Goal: Transaction & Acquisition: Subscribe to service/newsletter

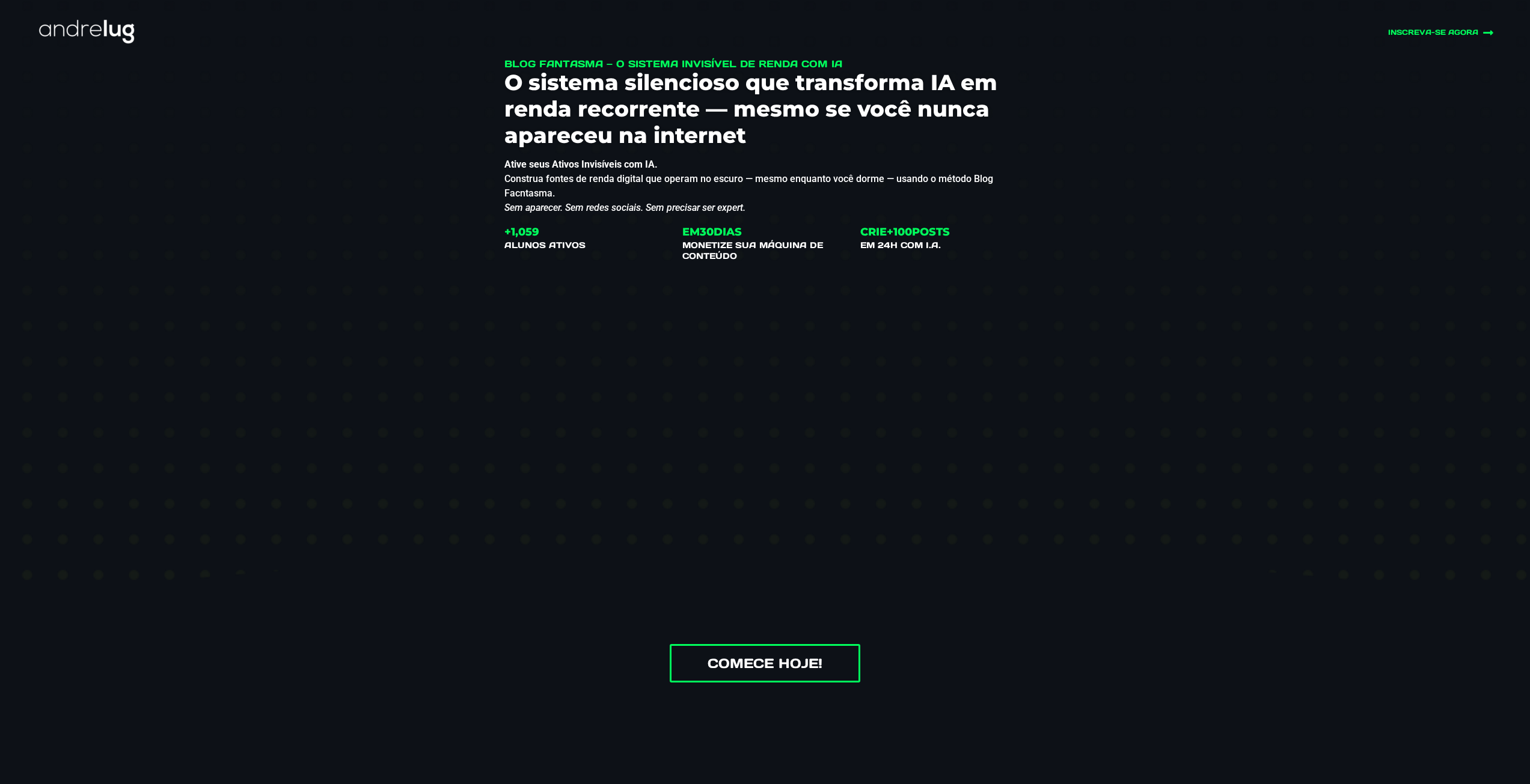
click at [1281, 608] on div "Blog Fantasma — O Sistema Invisível de Renda com IA O sistema silencioso que tr…" at bounding box center [765, 378] width 1530 height 759
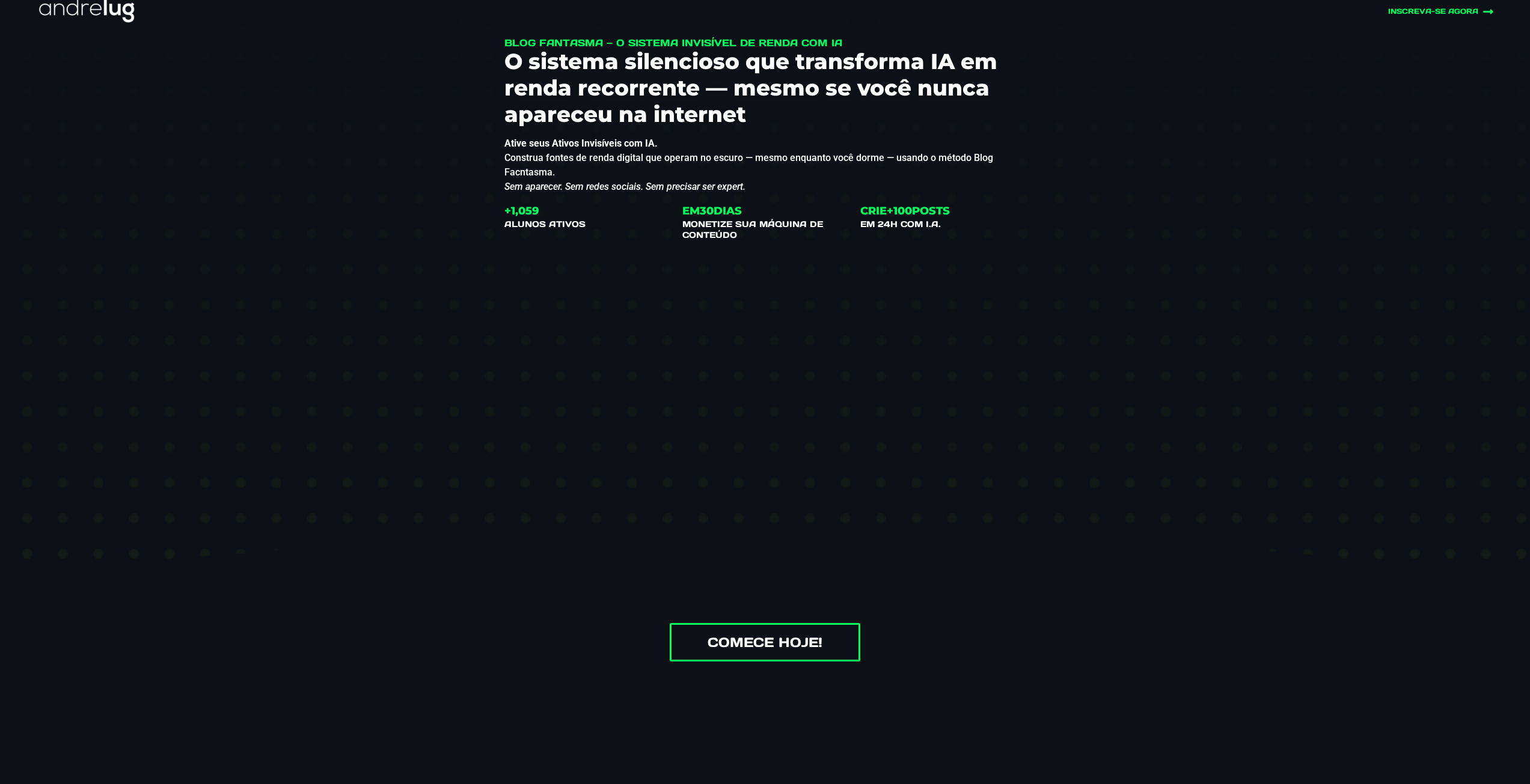
scroll to position [60, 0]
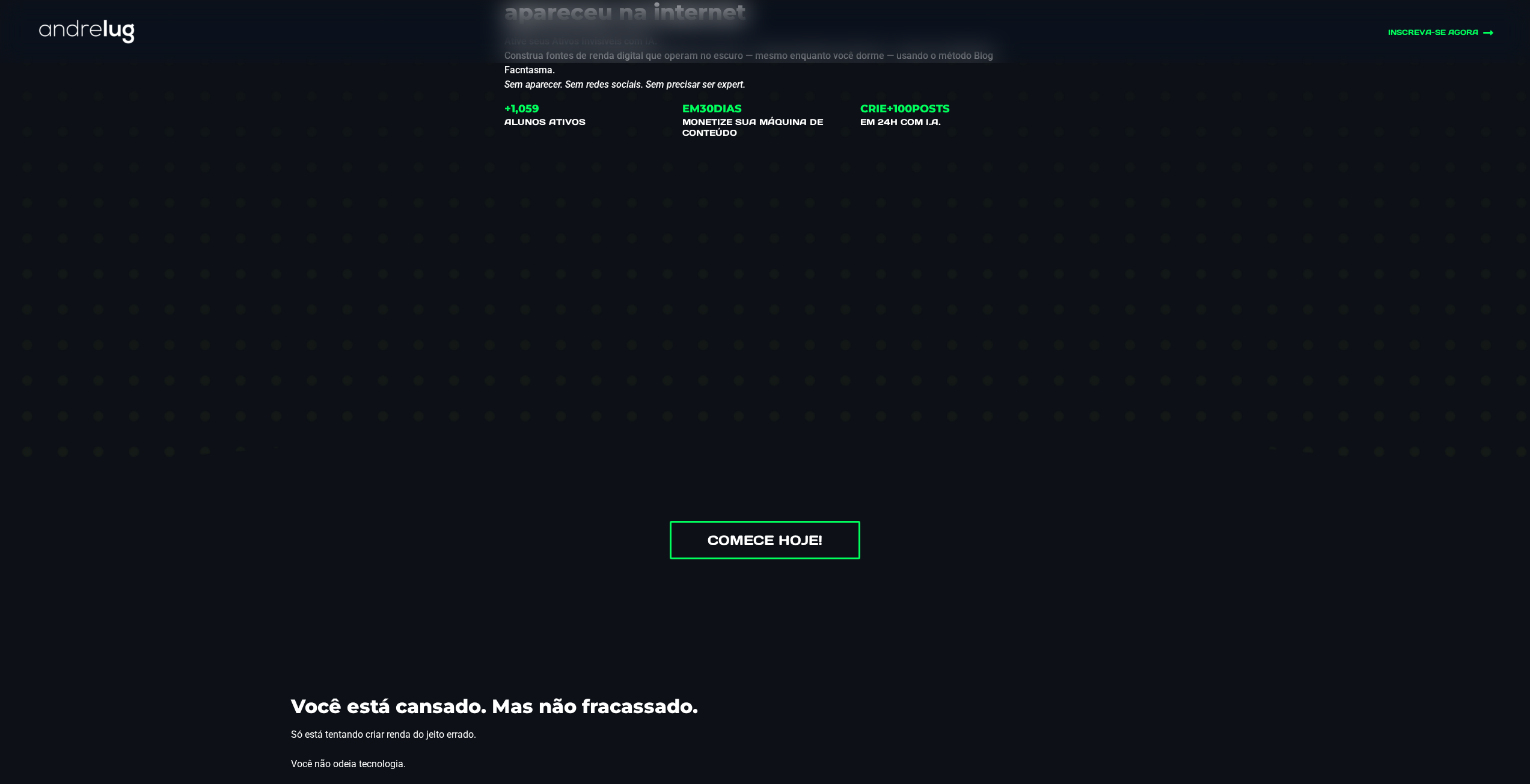
drag, startPoint x: 1103, startPoint y: 502, endPoint x: 1072, endPoint y: 498, distance: 31.3
click at [1100, 503] on div "Blog Fantasma — O Sistema Invisível de Renda com IA O sistema silencioso que tr…" at bounding box center [765, 255] width 745 height 759
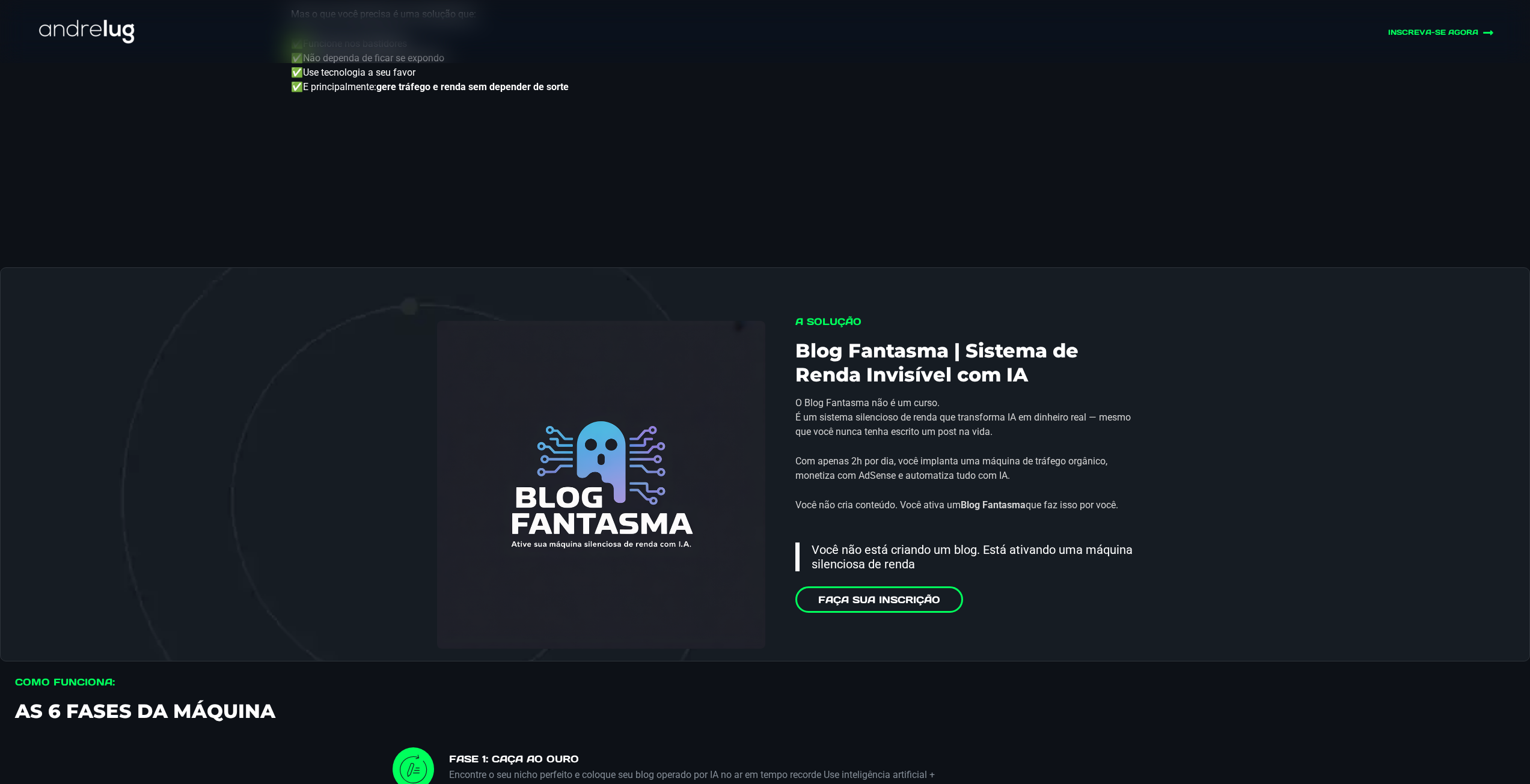
scroll to position [1623, 0]
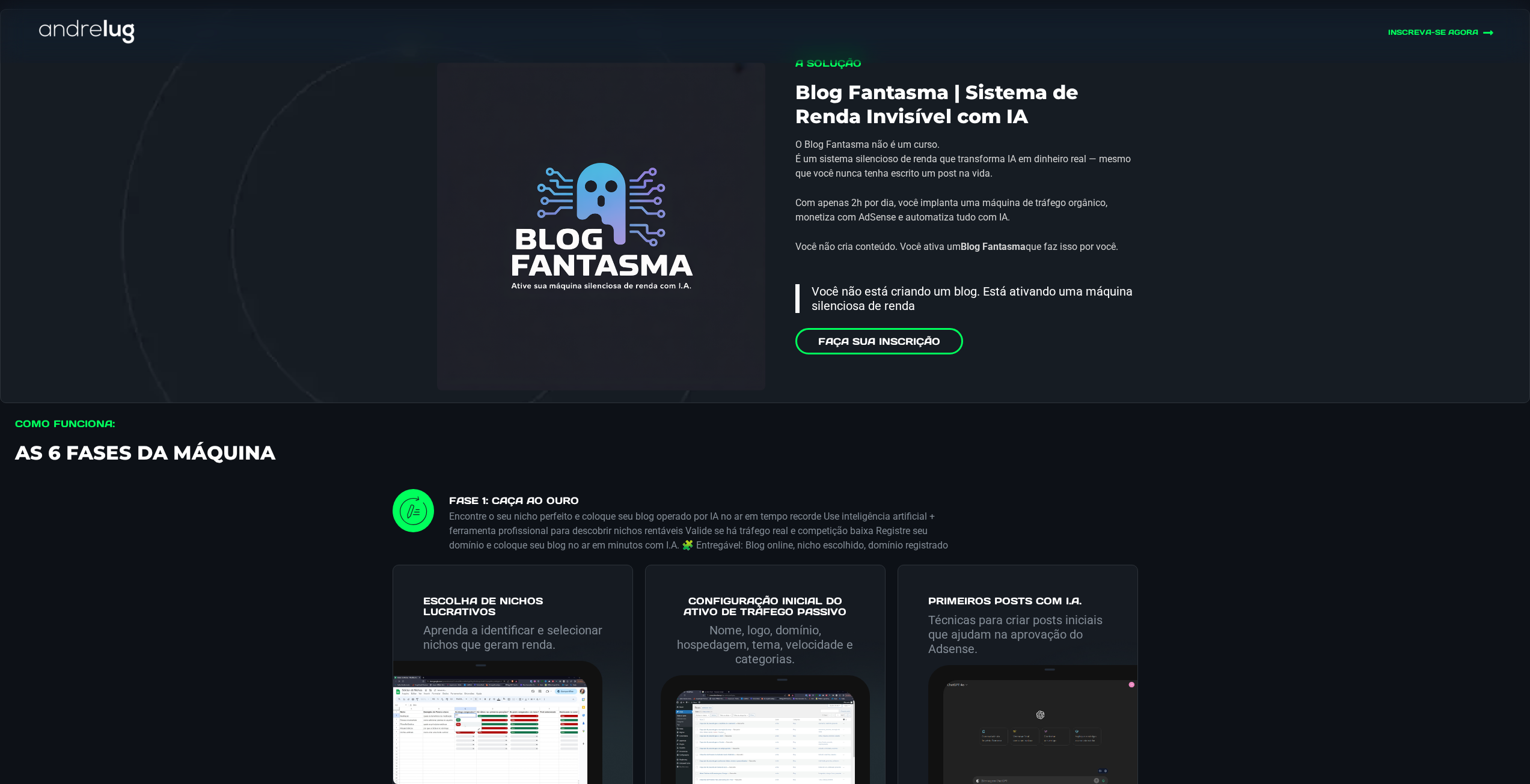
drag, startPoint x: 473, startPoint y: 496, endPoint x: 500, endPoint y: 522, distance: 37.5
click at [520, 500] on h4 "FASE 1: Caça ao Ouro" at bounding box center [700, 502] width 503 height 14
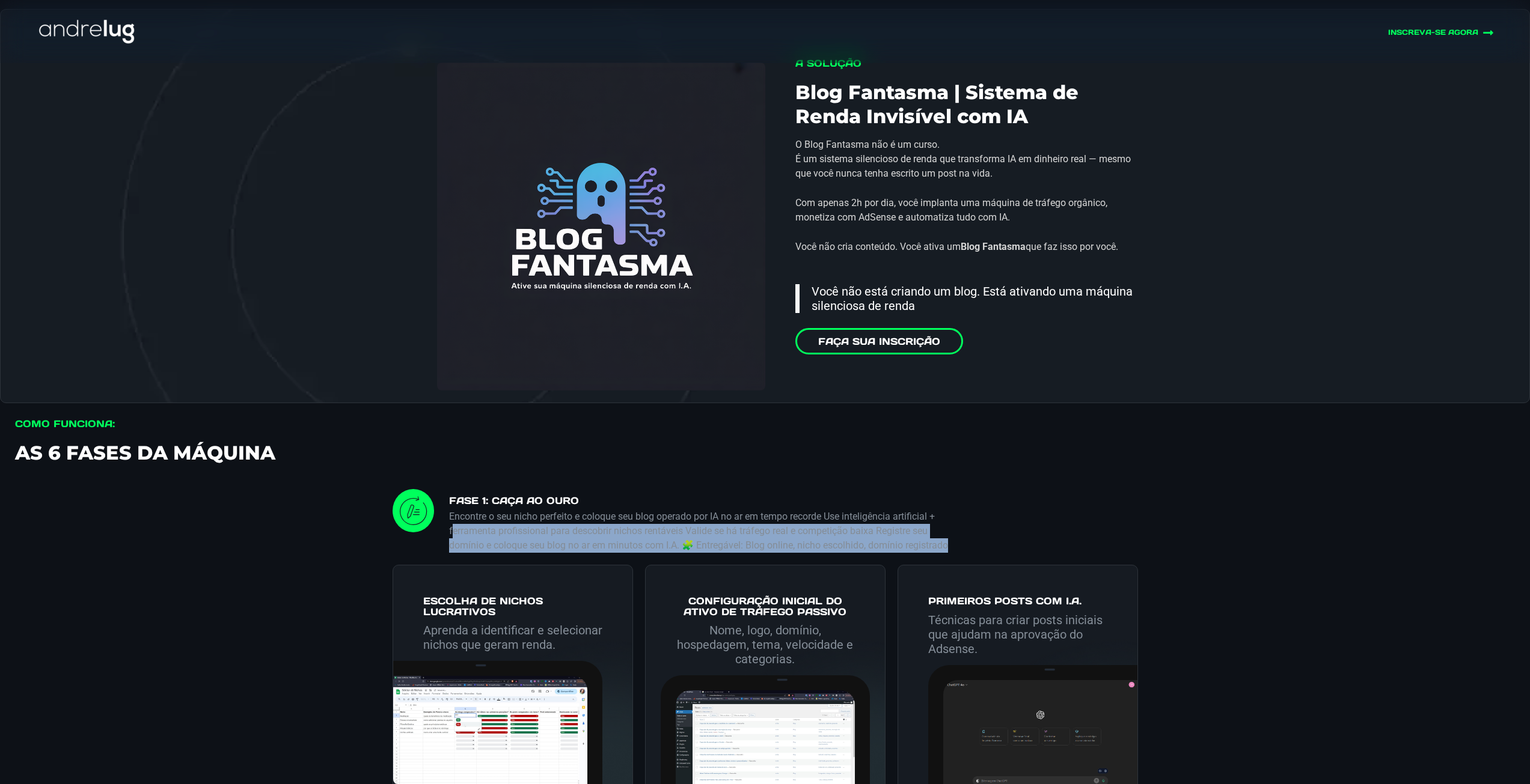
drag, startPoint x: 515, startPoint y: 560, endPoint x: 458, endPoint y: 525, distance: 66.9
click at [457, 526] on p "Encontre o seu nicho perfeito e coloque seu blog operado por IA no ar em tempo …" at bounding box center [700, 531] width 503 height 43
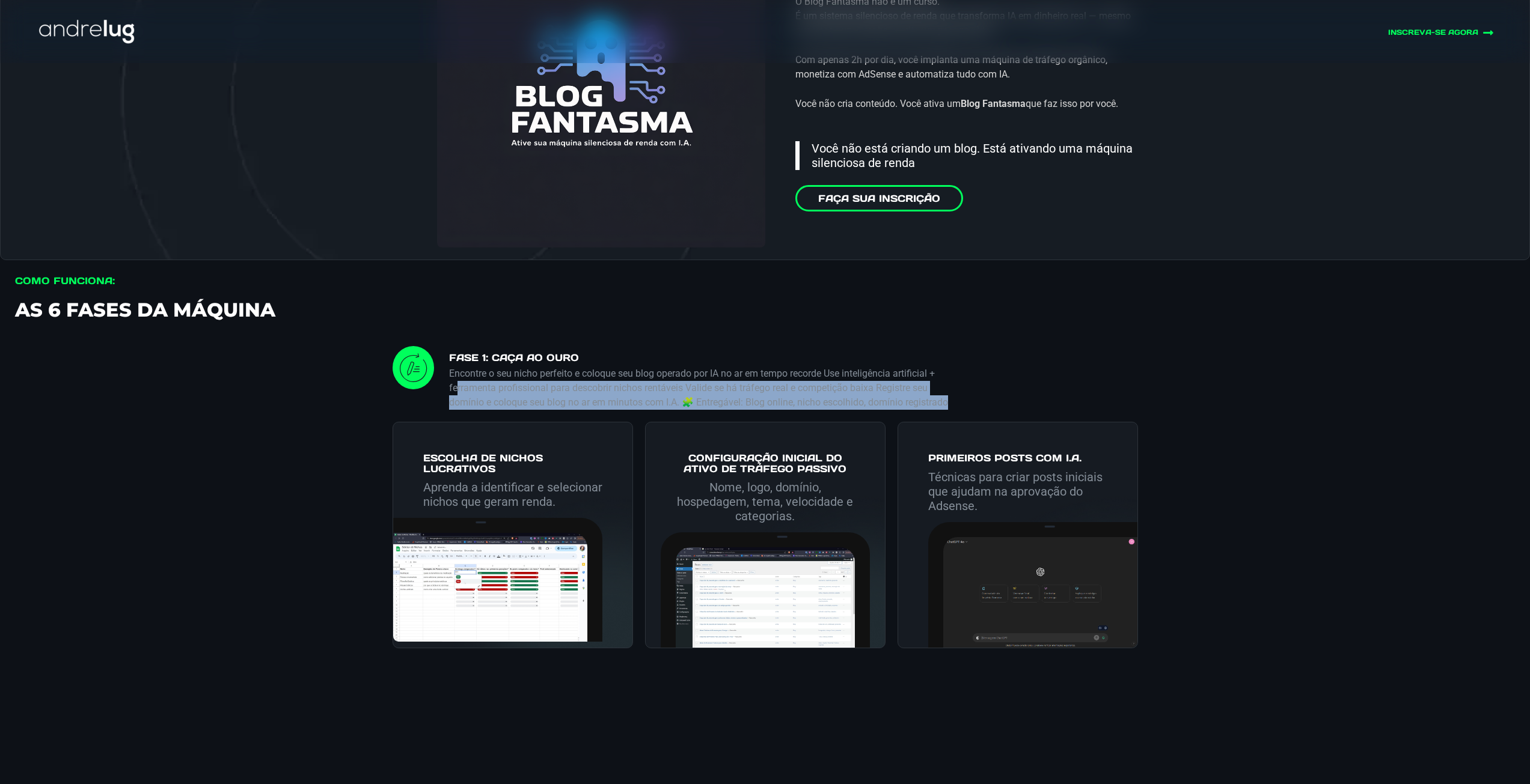
scroll to position [1803, 0]
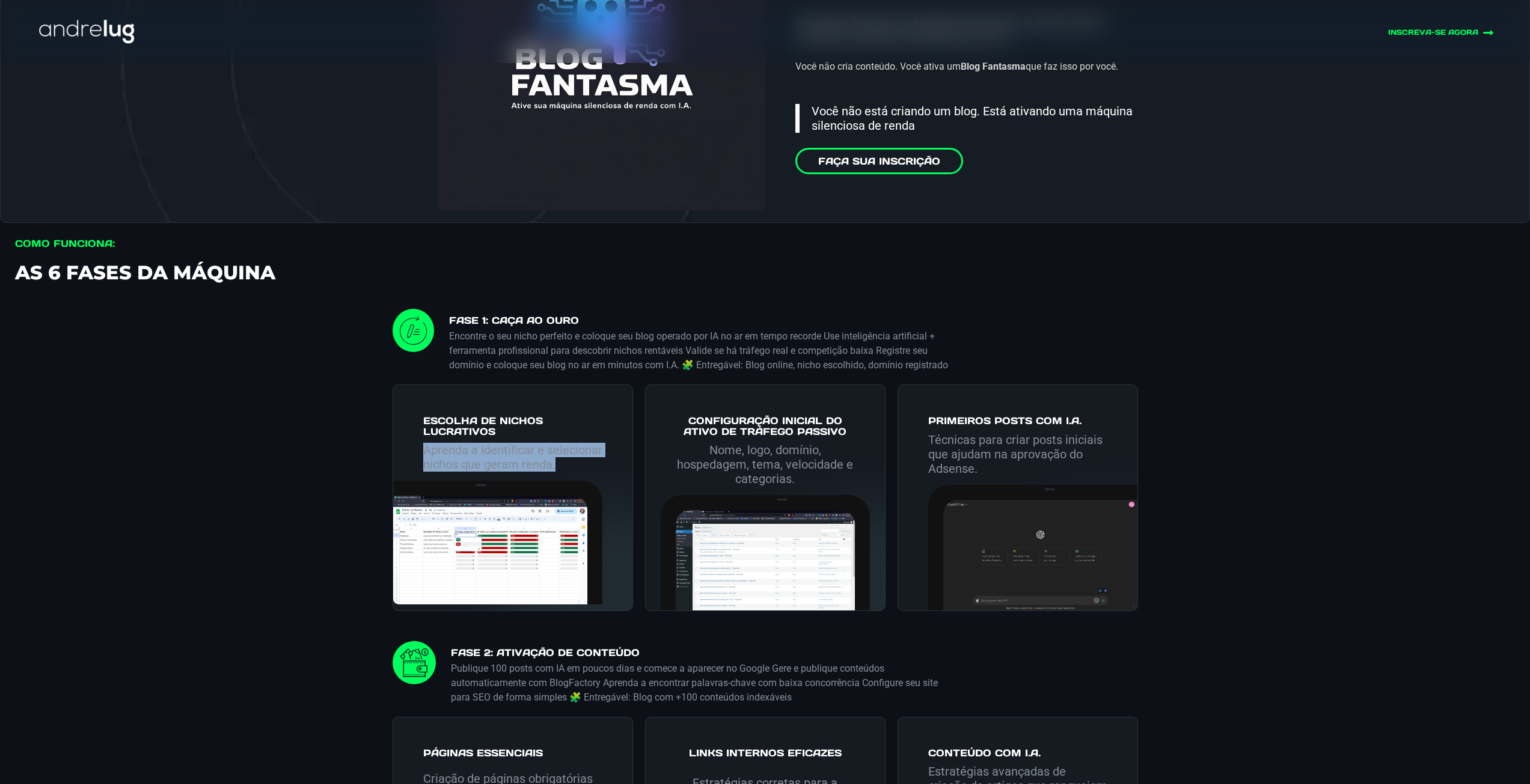
drag, startPoint x: 562, startPoint y: 483, endPoint x: 403, endPoint y: 462, distance: 160.4
click at [403, 462] on div "Aprenda a identificar e selecionar nichos que geram renda." at bounding box center [497, 462] width 209 height 37
drag, startPoint x: 697, startPoint y: 469, endPoint x: 655, endPoint y: 458, distance: 43.4
click at [662, 460] on div "Nome, logo, domínio, hospedagem, tema, velocidade e categorias." at bounding box center [765, 469] width 209 height 52
click at [758, 485] on p "Nome, logo, domínio, hospedagem, tema, velocidade e categorias." at bounding box center [764, 465] width 179 height 43
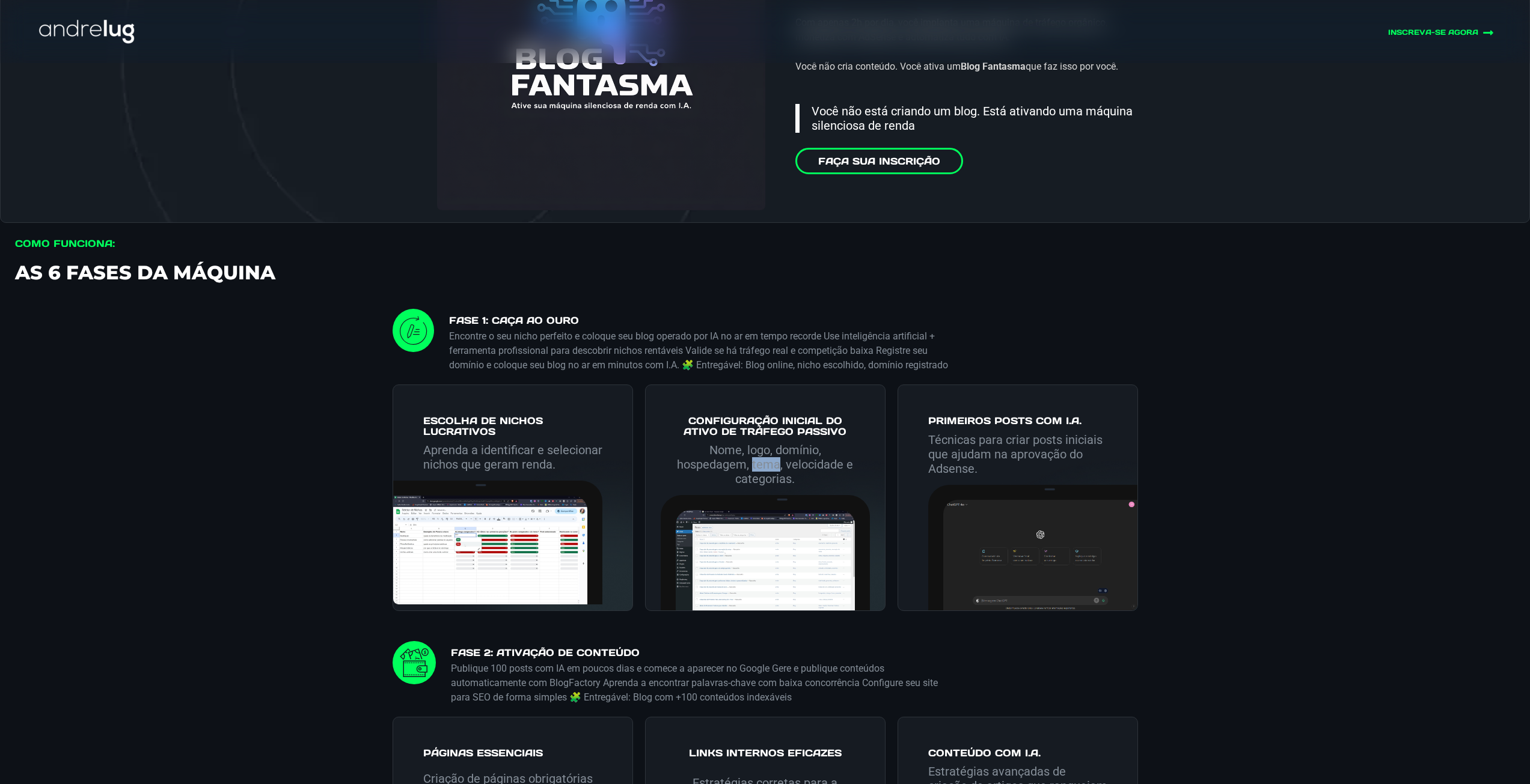
drag, startPoint x: 758, startPoint y: 485, endPoint x: 918, endPoint y: 490, distance: 160.1
click at [759, 486] on p "Nome, logo, domínio, hospedagem, tema, velocidade e categorias." at bounding box center [764, 465] width 179 height 43
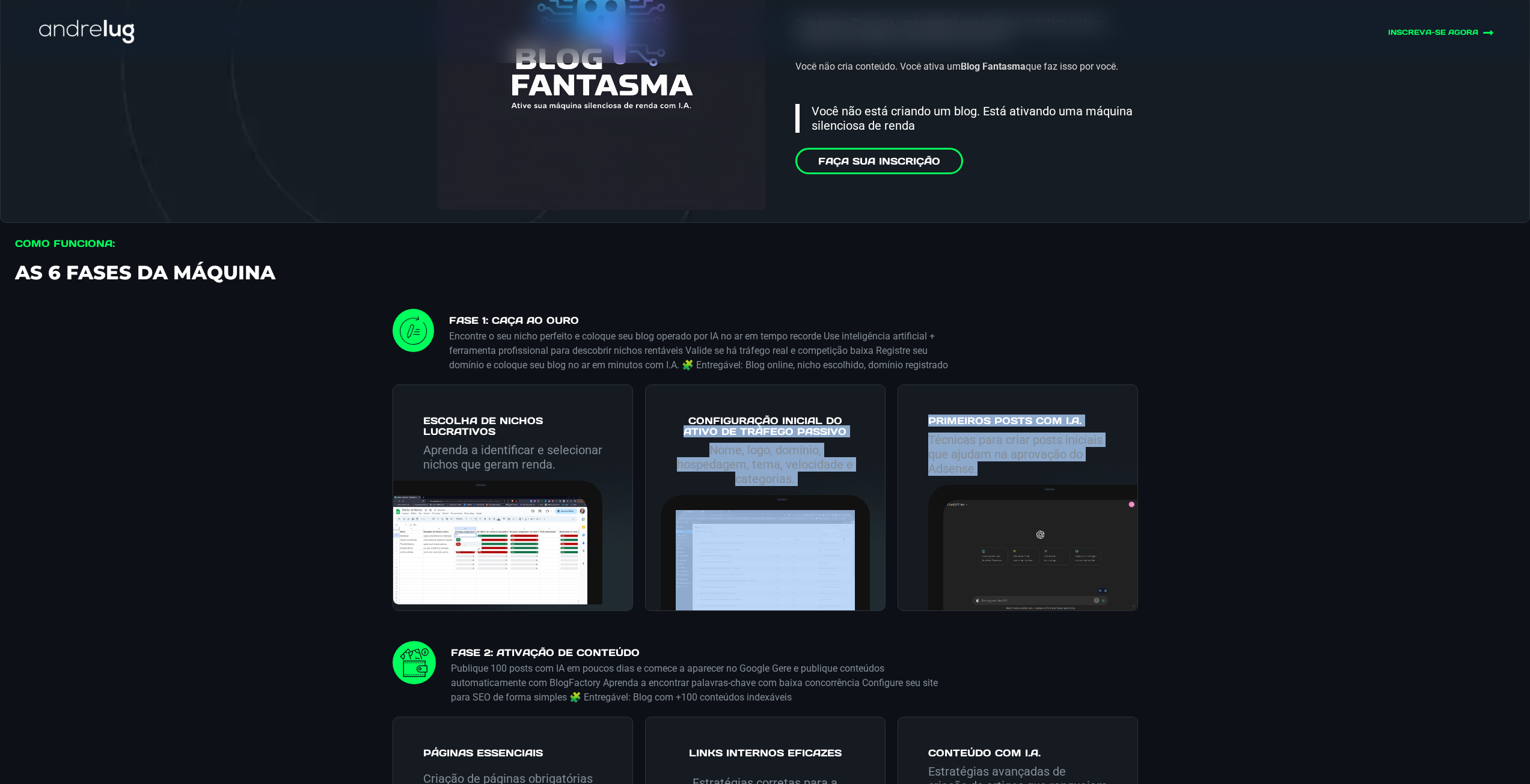
drag, startPoint x: 1001, startPoint y: 481, endPoint x: 878, endPoint y: 440, distance: 129.7
click at [878, 440] on div "Escolha de Nichos Lucrativos Aprenda a identificar e selecionar nichos que gera…" at bounding box center [765, 507] width 745 height 268
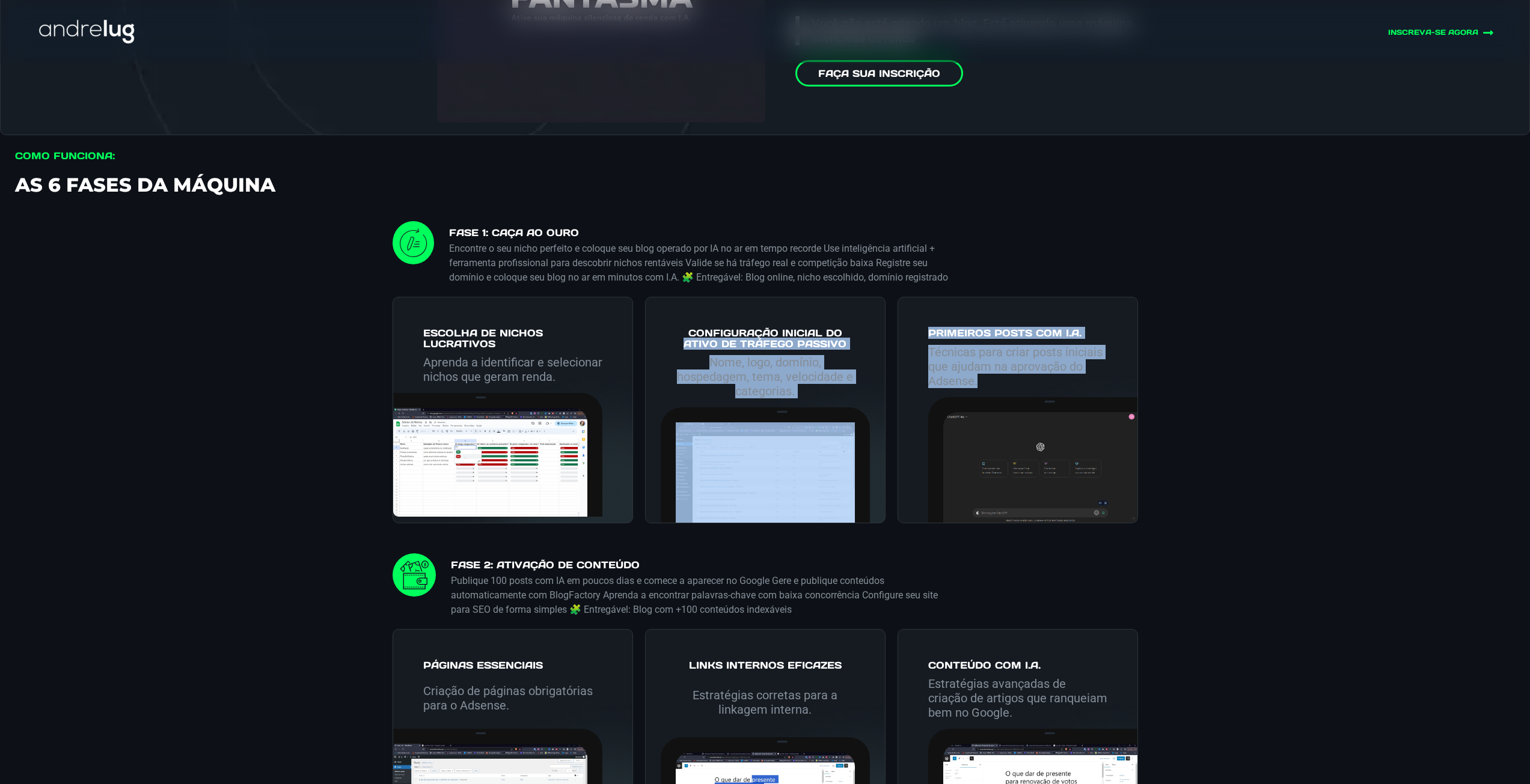
scroll to position [1923, 0]
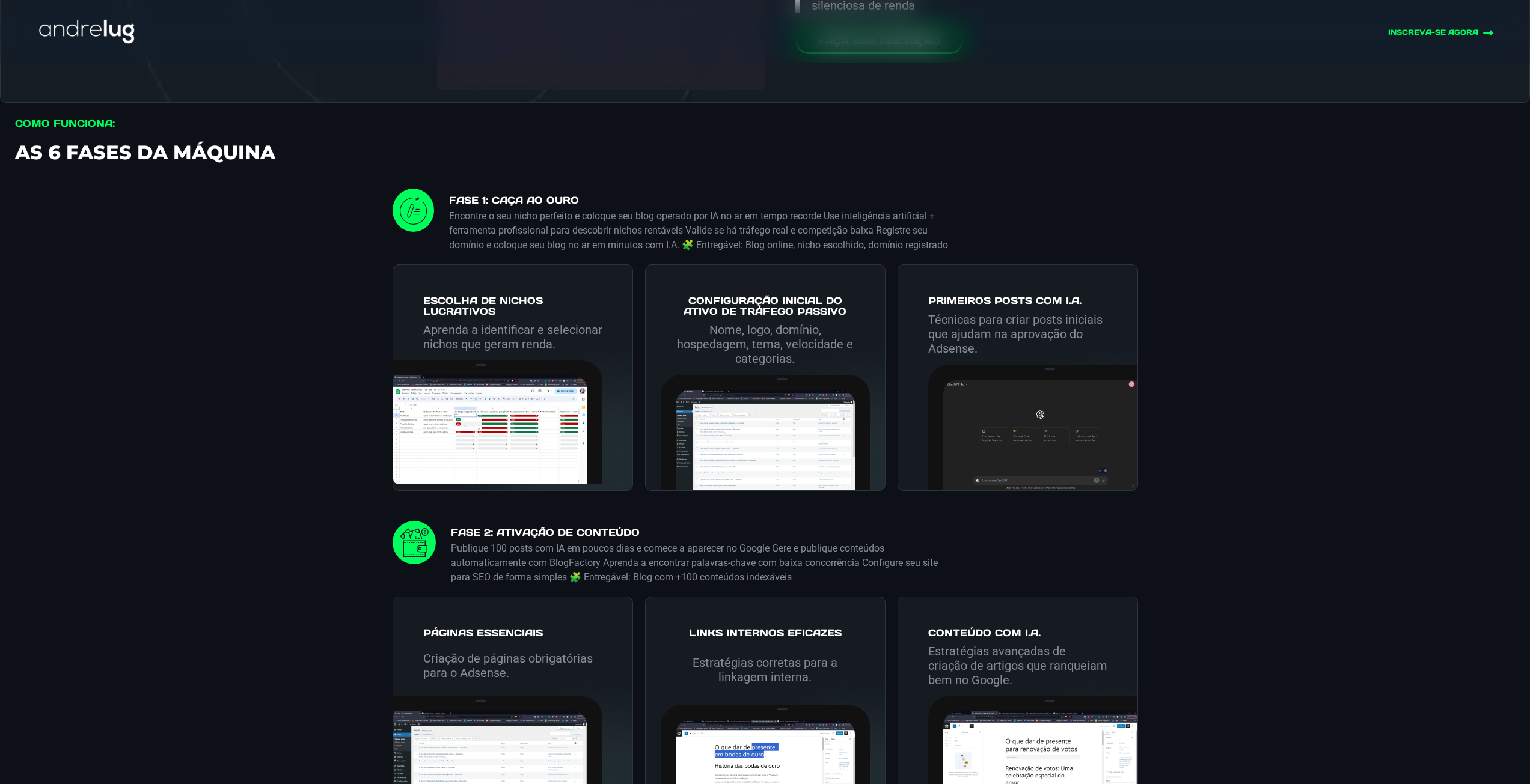
click at [462, 564] on p "Publique 100 posts com IA em poucos dias e comece a aparecer no Google Gere e p…" at bounding box center [701, 563] width 500 height 43
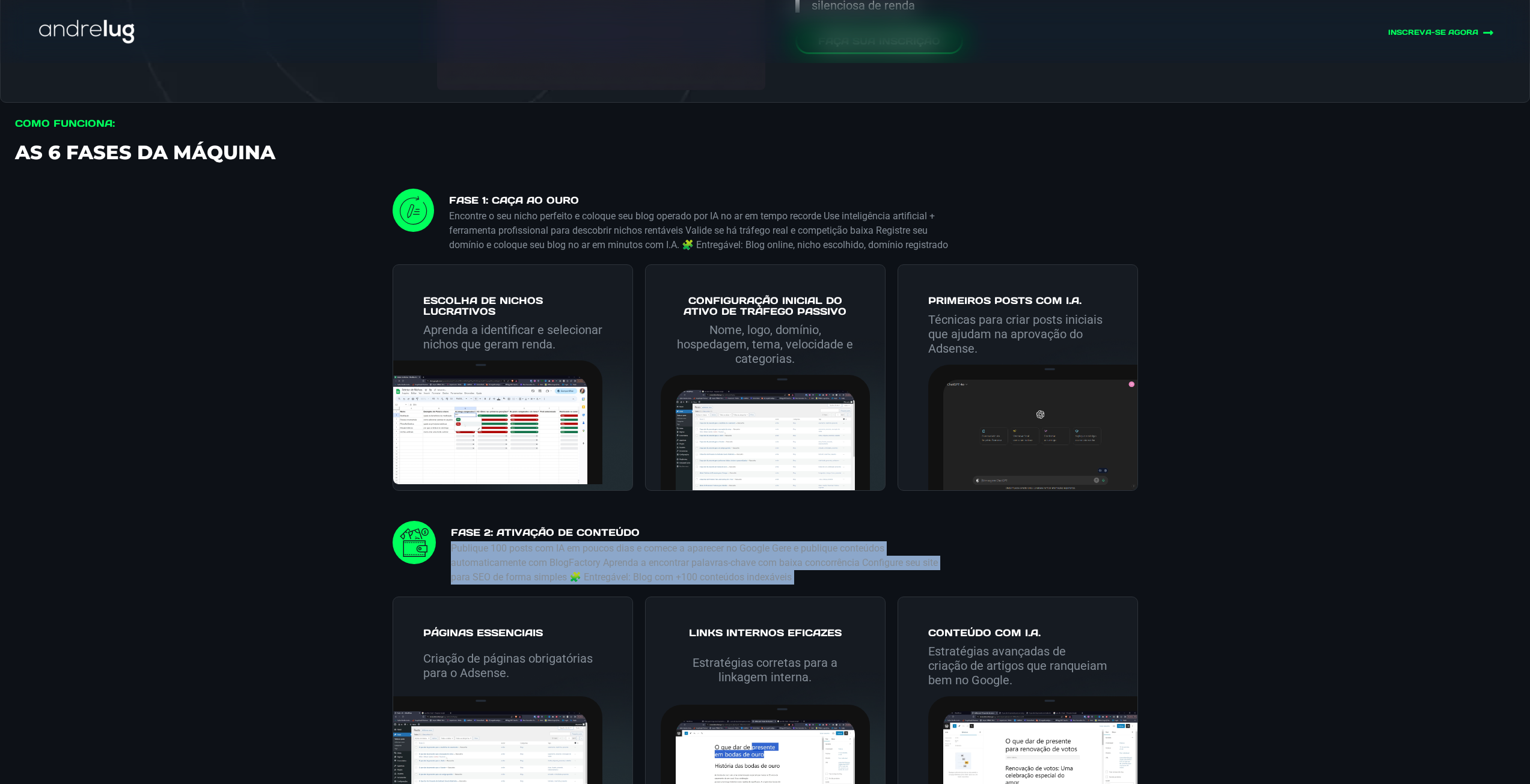
click at [462, 564] on p "Publique 100 posts com IA em poucos dias e comece a aparecer no Google Gere e p…" at bounding box center [701, 563] width 500 height 43
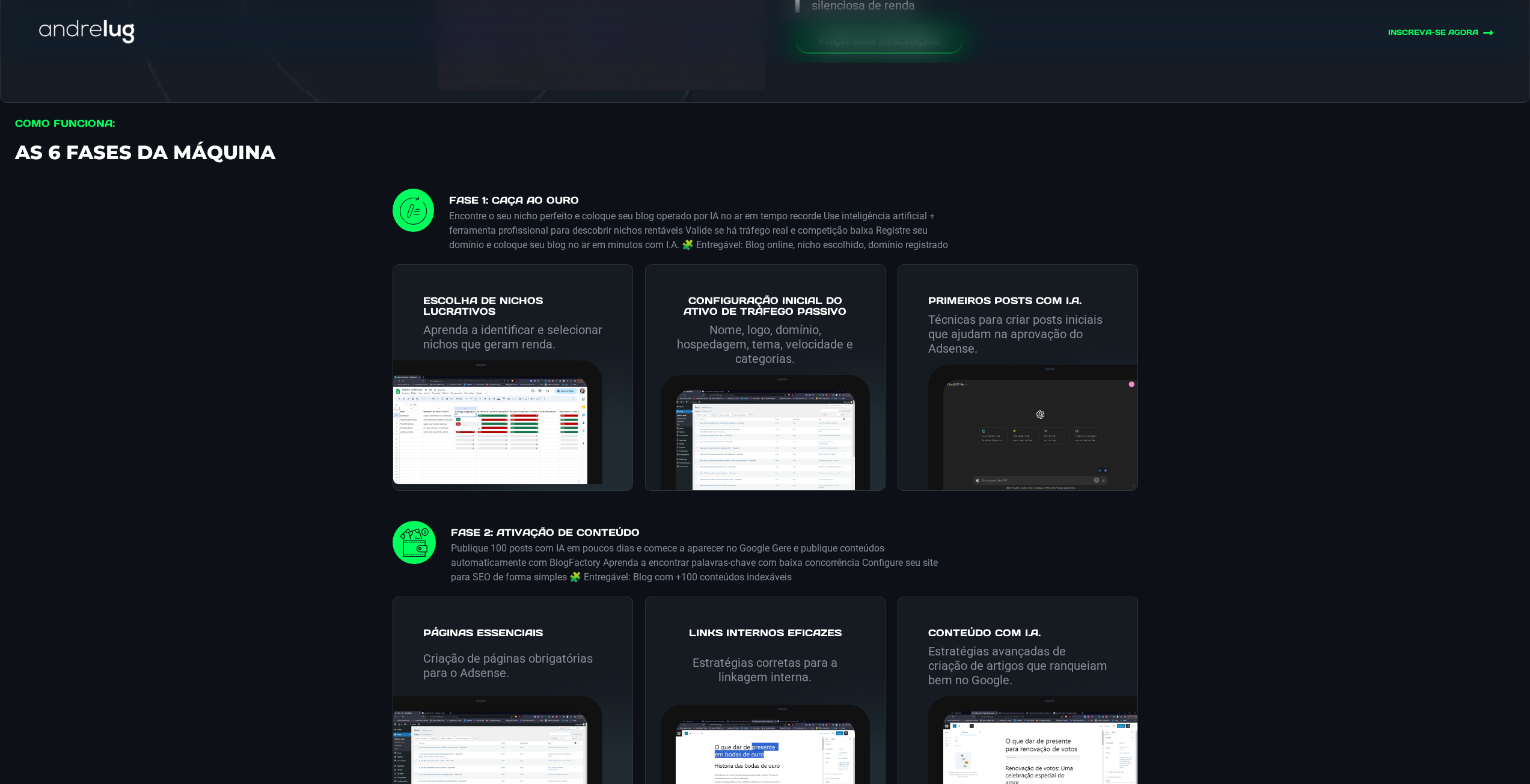
click at [488, 542] on h4 "FASE 2: Ativação de Conteúdo" at bounding box center [701, 535] width 500 height 14
click at [475, 571] on p "Publique 100 posts com IA em poucos dias e comece a aparecer no Google Gere e p…" at bounding box center [701, 563] width 500 height 43
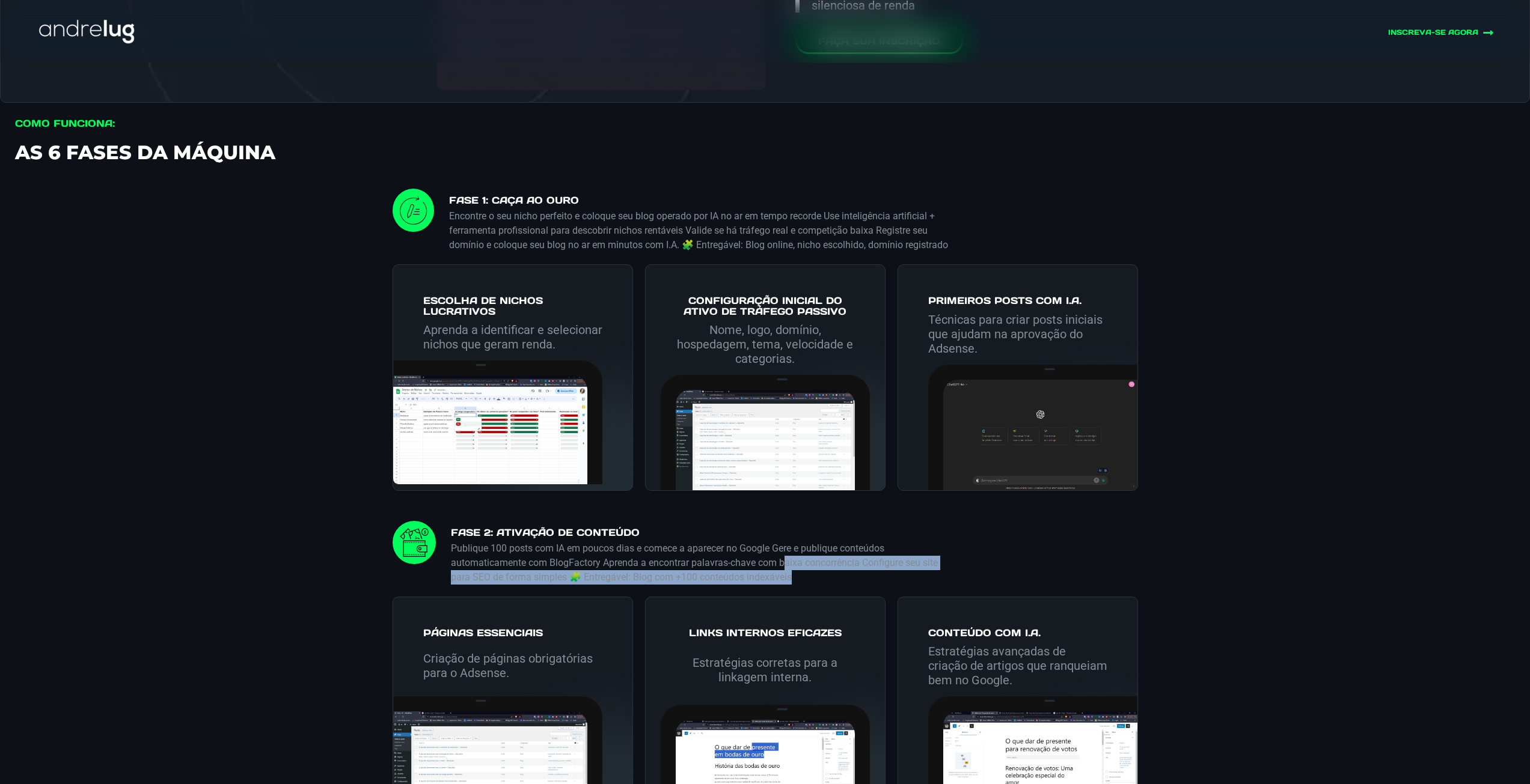
drag, startPoint x: 802, startPoint y: 594, endPoint x: 782, endPoint y: 576, distance: 26.9
click at [785, 576] on p "Publique 100 posts com IA em poucos dias e comece a aparecer no Google Gere e p…" at bounding box center [701, 563] width 500 height 43
click at [796, 572] on p "Publique 100 posts com IA em poucos dias e comece a aparecer no Google Gere e p…" at bounding box center [701, 563] width 500 height 43
drag, startPoint x: 601, startPoint y: 577, endPoint x: 611, endPoint y: 578, distance: 10.0
click at [611, 578] on p "Publique 100 posts com IA em poucos dias e comece a aparecer no Google Gere e p…" at bounding box center [701, 563] width 500 height 43
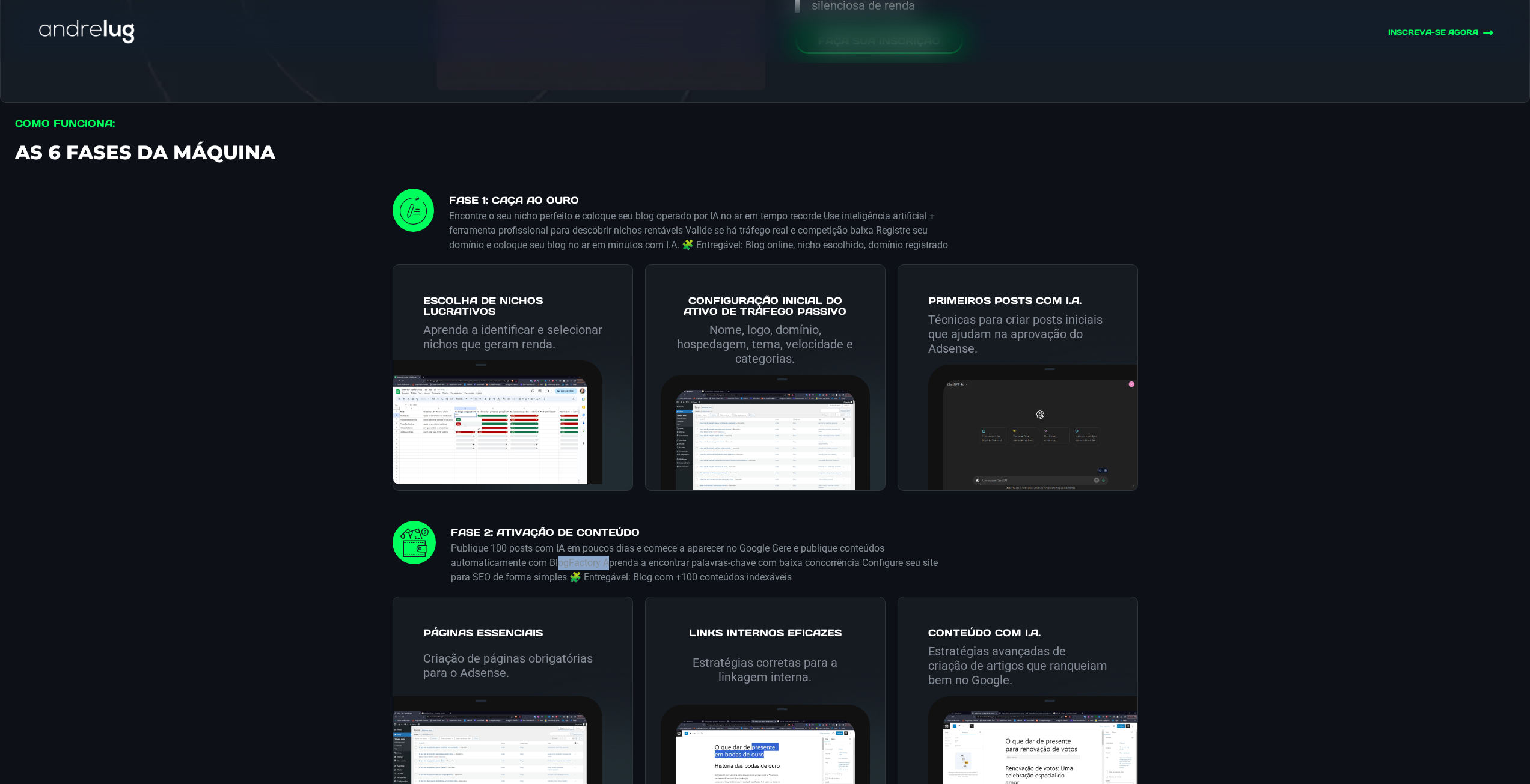
click at [581, 581] on p "Publique 100 posts com IA em poucos dias e comece a aparecer no Google Gere e p…" at bounding box center [701, 563] width 500 height 43
drag, startPoint x: 678, startPoint y: 651, endPoint x: 875, endPoint y: 648, distance: 197.0
click at [851, 639] on h2 "Links Internos Eficazes" at bounding box center [764, 633] width 179 height 11
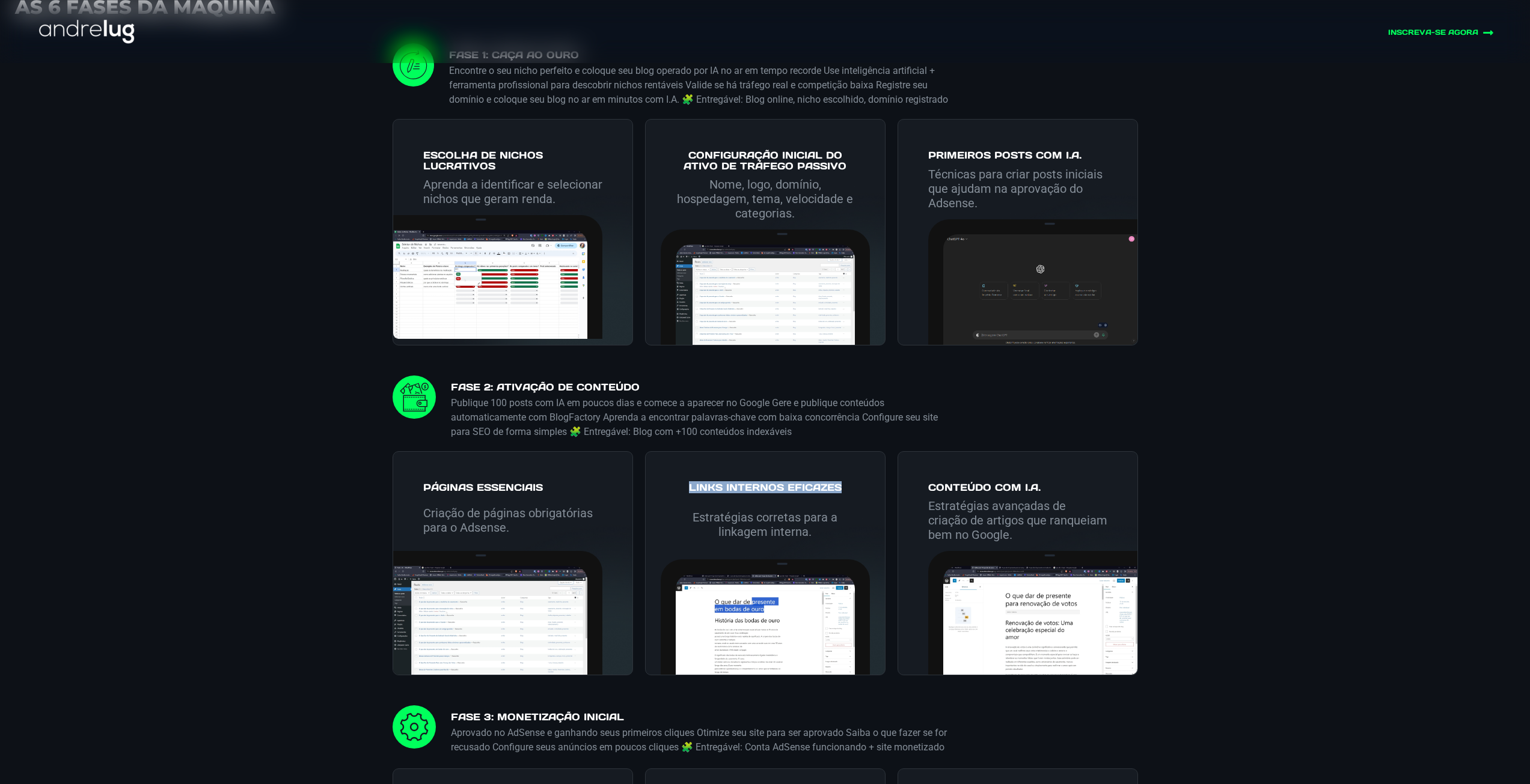
scroll to position [2103, 0]
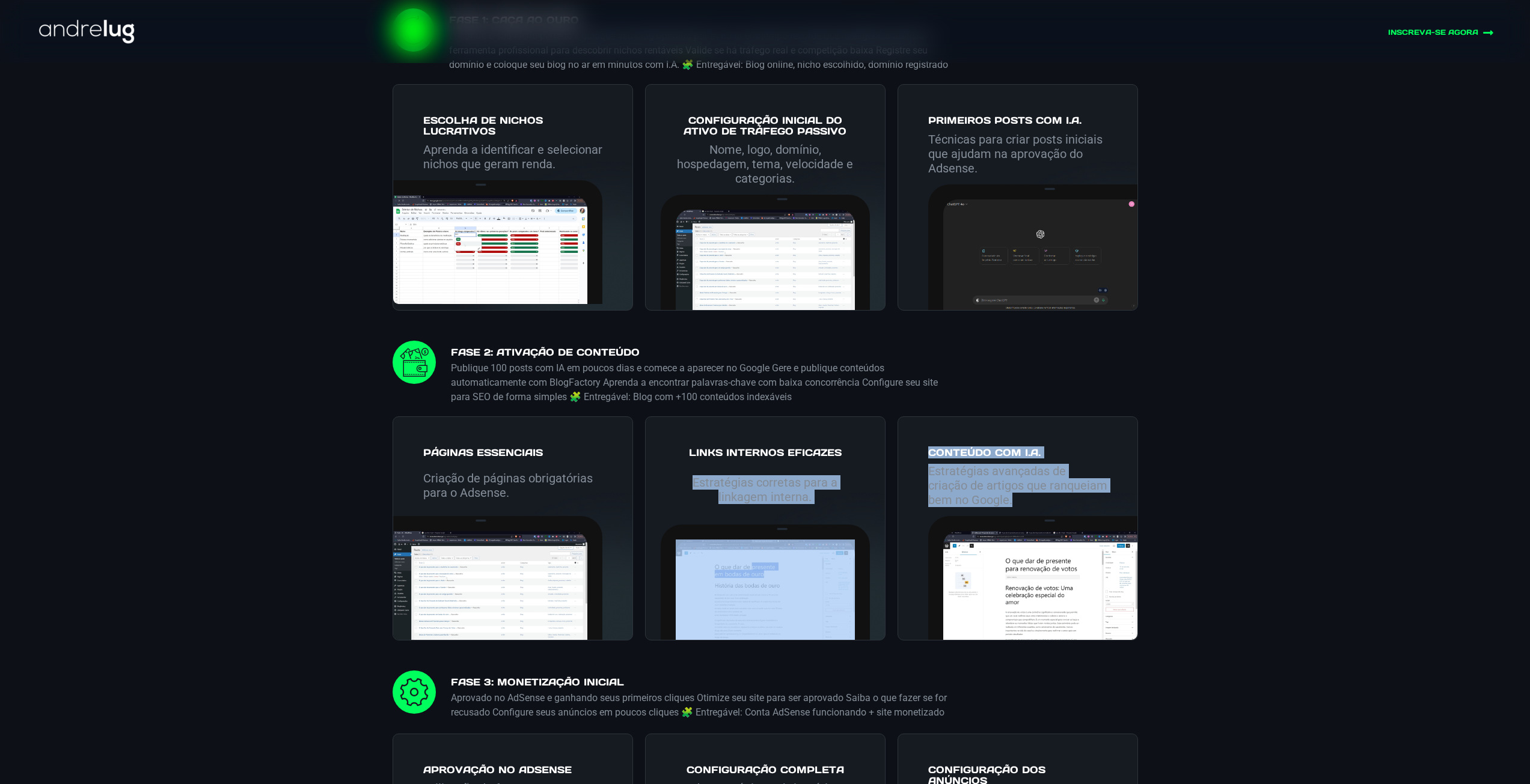
drag, startPoint x: 990, startPoint y: 500, endPoint x: 847, endPoint y: 477, distance: 144.8
click at [877, 472] on div "Páginas Essenciais Criação de páginas obrigatórias para o Adsense. Links Intern…" at bounding box center [765, 537] width 745 height 266
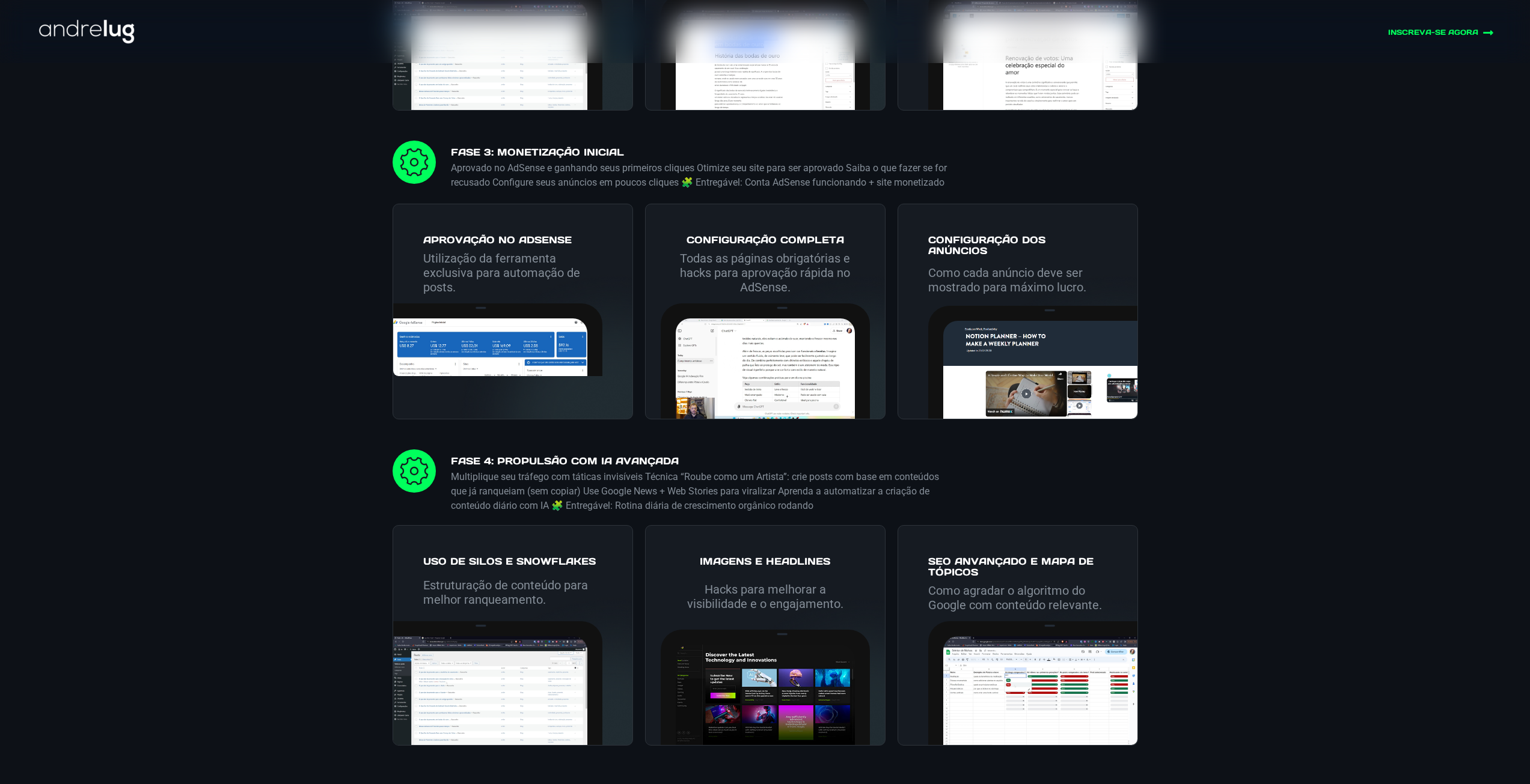
scroll to position [2644, 0]
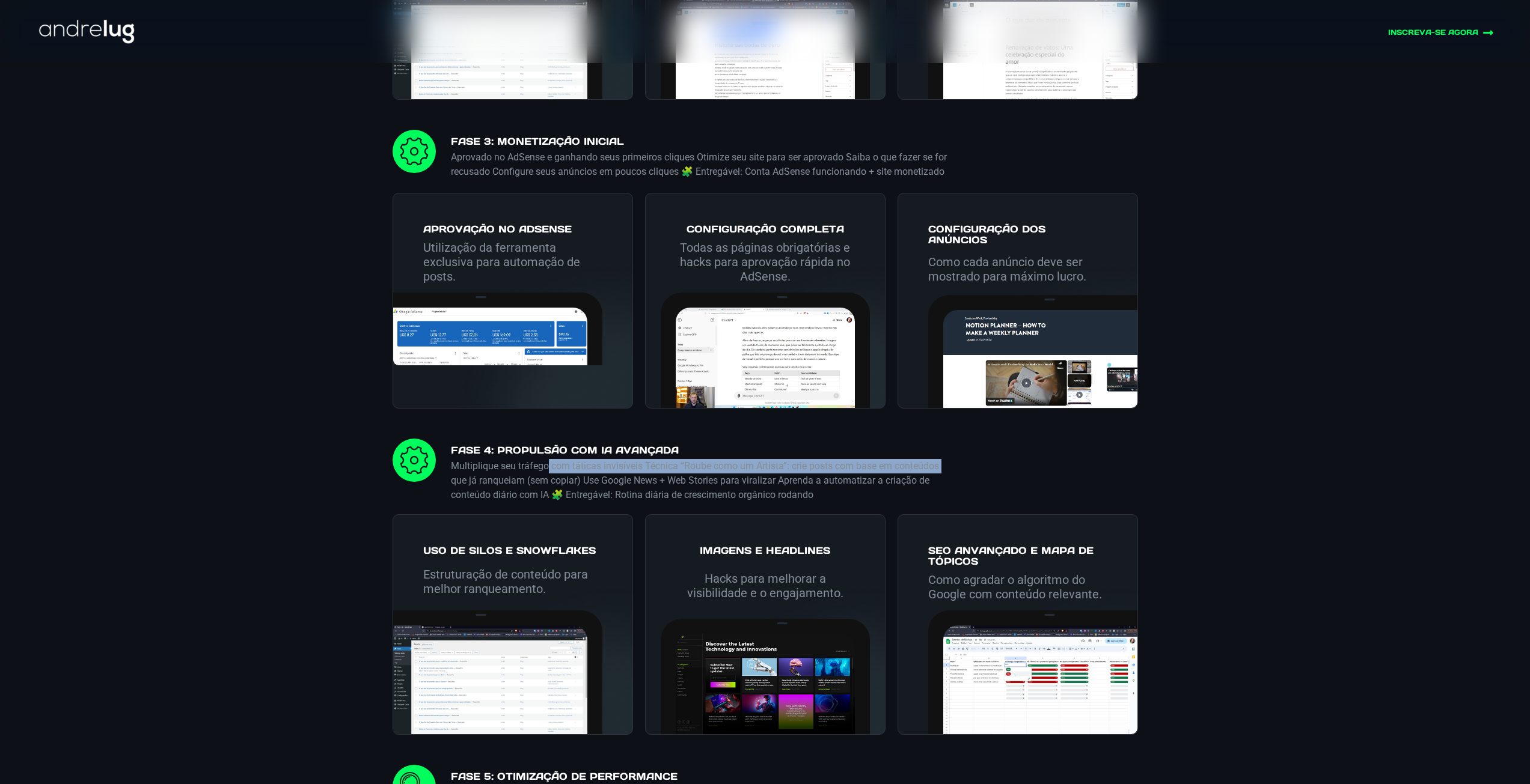
drag, startPoint x: 448, startPoint y: 488, endPoint x: 558, endPoint y: 489, distance: 110.0
click at [555, 488] on div "FASE 4: Propulsão com IA Avançada Multiplique seu tráfego com táticas invisívei…" at bounding box center [694, 470] width 516 height 64
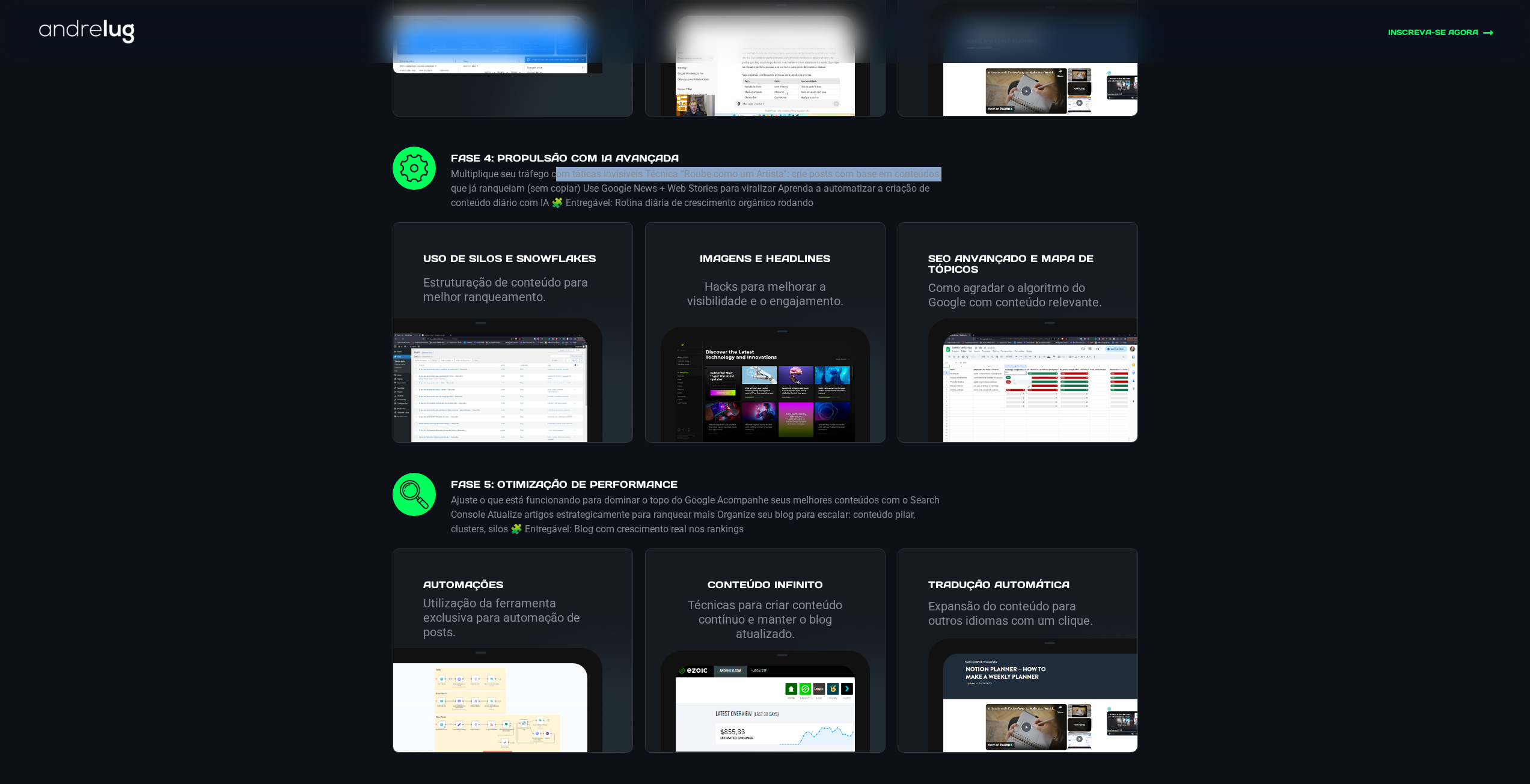
scroll to position [3005, 0]
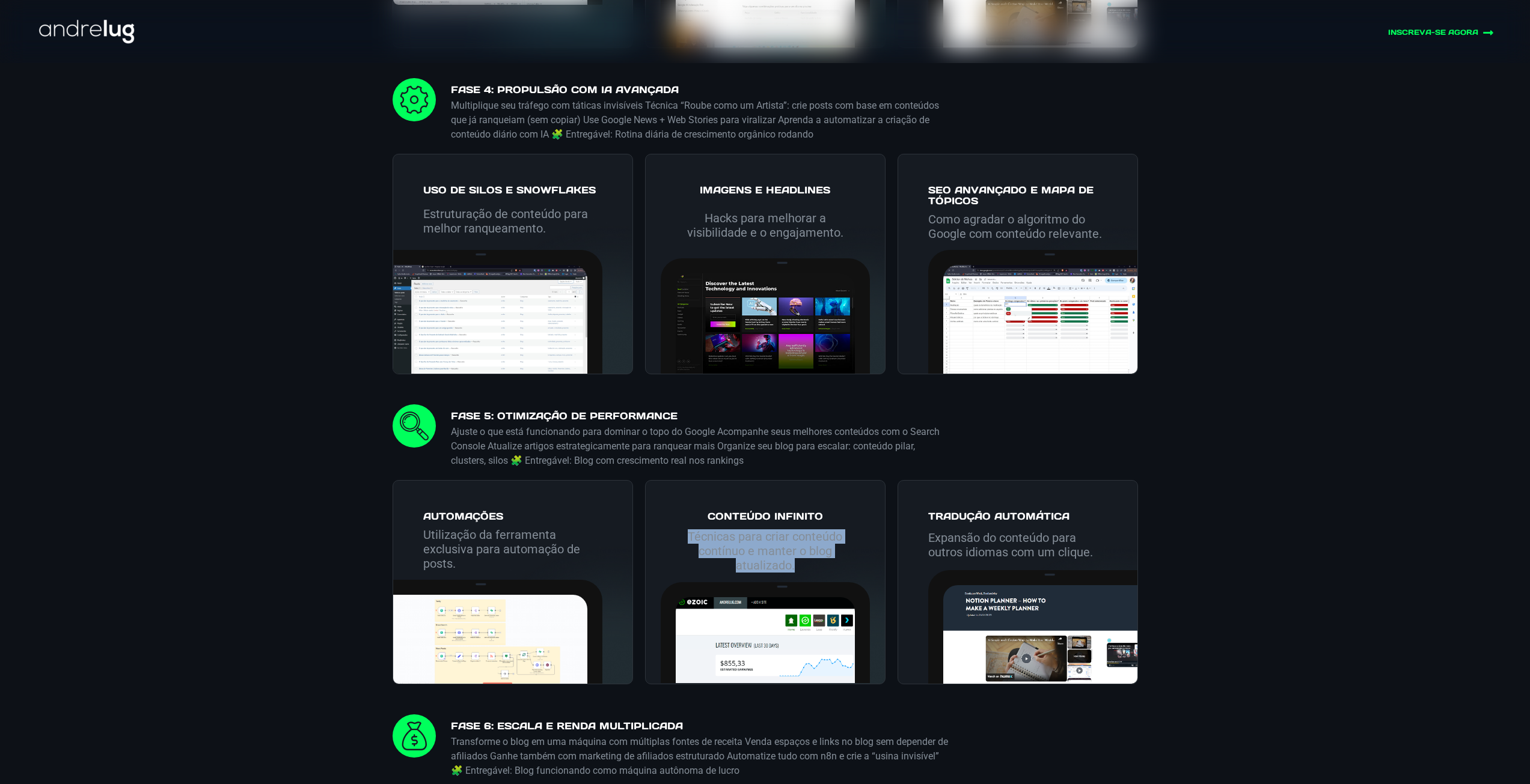
drag, startPoint x: 802, startPoint y: 583, endPoint x: 677, endPoint y: 550, distance: 129.3
click at [678, 550] on p "Técnicas para criar conteúdo contínuo e manter o blog atualizado." at bounding box center [764, 551] width 179 height 43
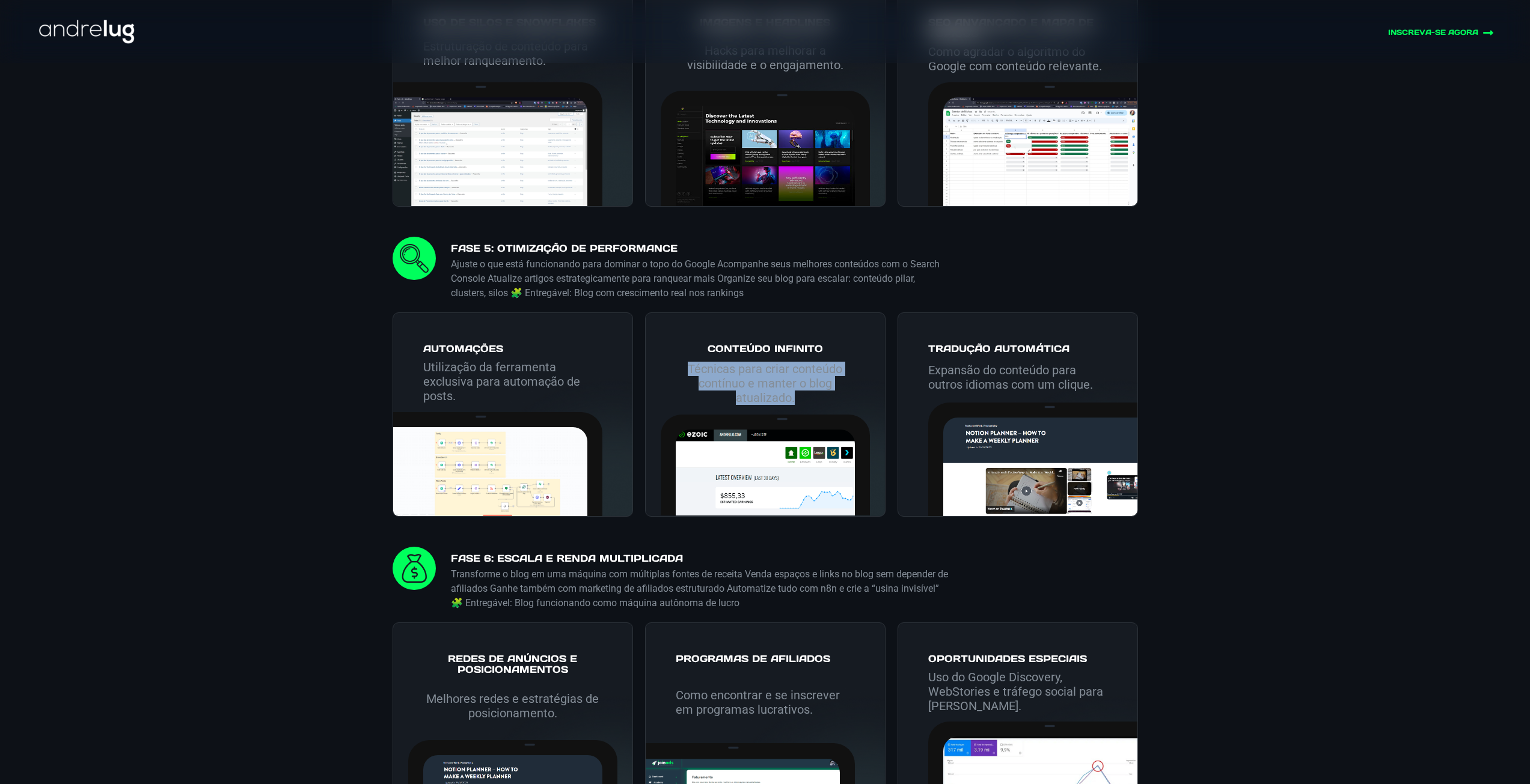
scroll to position [3185, 0]
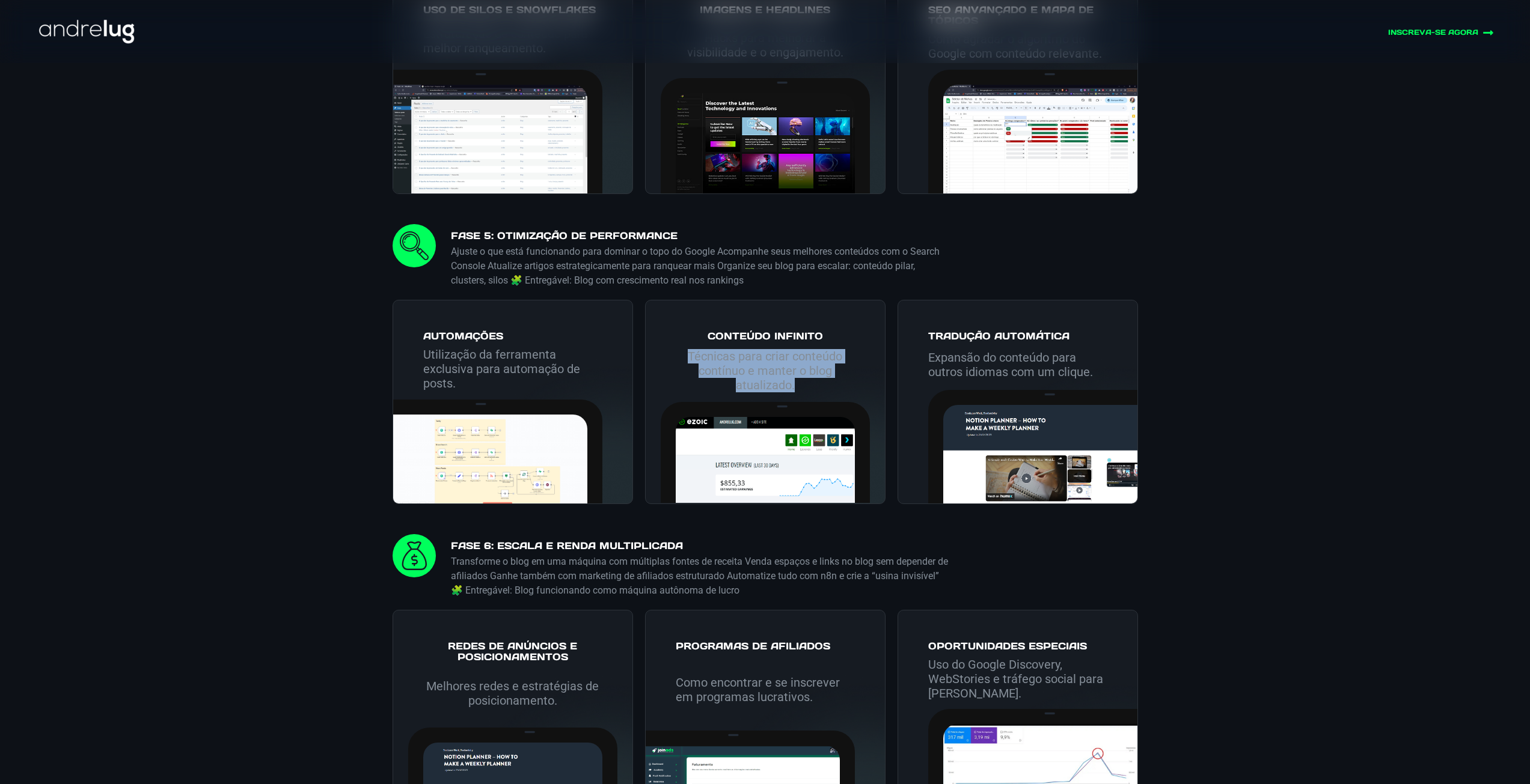
drag, startPoint x: 470, startPoint y: 559, endPoint x: 662, endPoint y: 560, distance: 192.0
click at [630, 554] on h4 "FASE 6: Escala e Renda Multiplicada" at bounding box center [701, 547] width 500 height 14
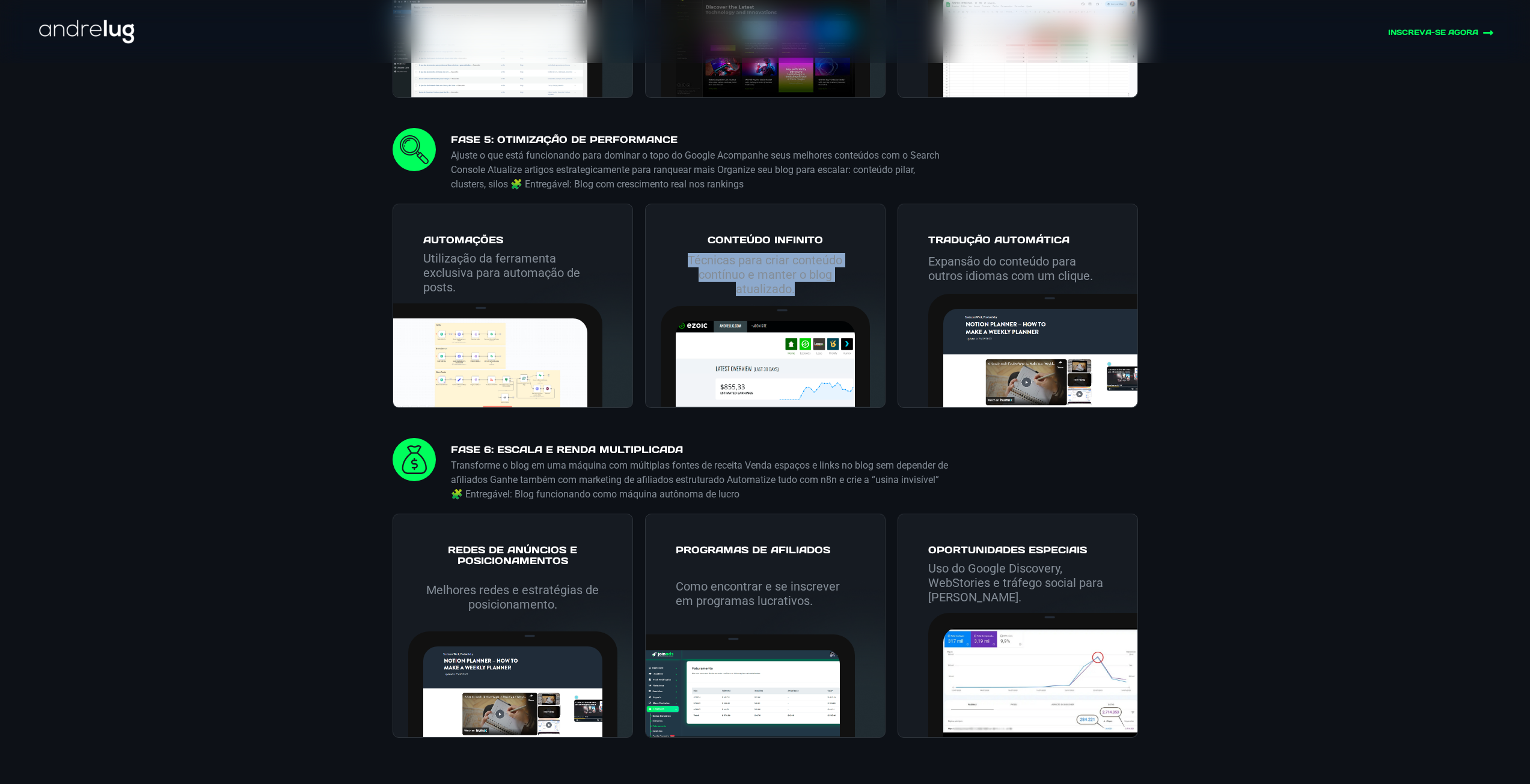
scroll to position [3305, 0]
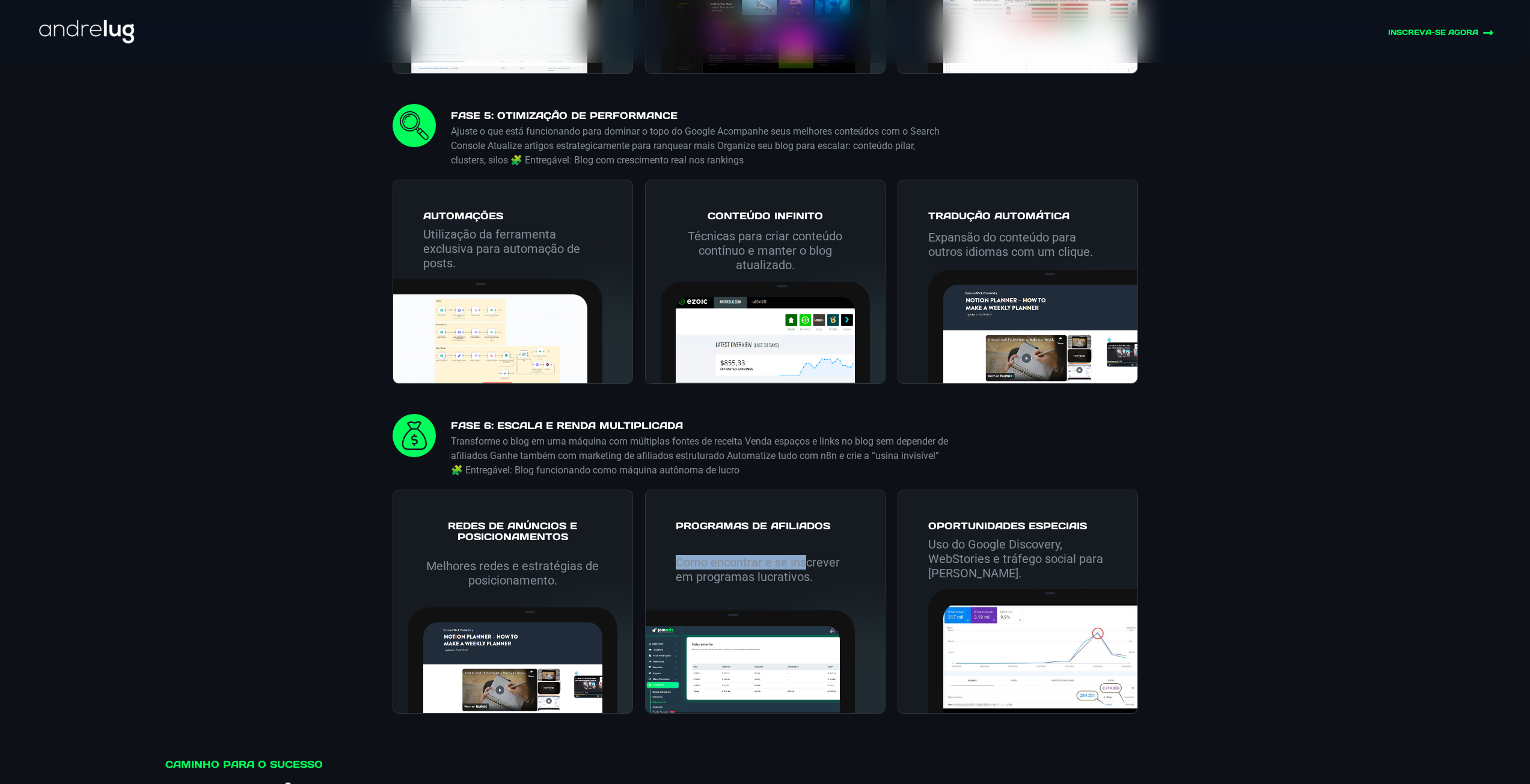
drag, startPoint x: 666, startPoint y: 583, endPoint x: 806, endPoint y: 577, distance: 140.1
click at [807, 572] on div "Como encontrar e se inscrever em programas lucrativos." at bounding box center [750, 574] width 209 height 37
drag, startPoint x: 583, startPoint y: 598, endPoint x: 419, endPoint y: 566, distance: 167.1
click at [419, 566] on div "Redes de Anúncios e Posicionamentos Melhores redes e estratégias de posicioname…" at bounding box center [512, 601] width 209 height 223
drag, startPoint x: 1013, startPoint y: 574, endPoint x: 910, endPoint y: 539, distance: 108.8
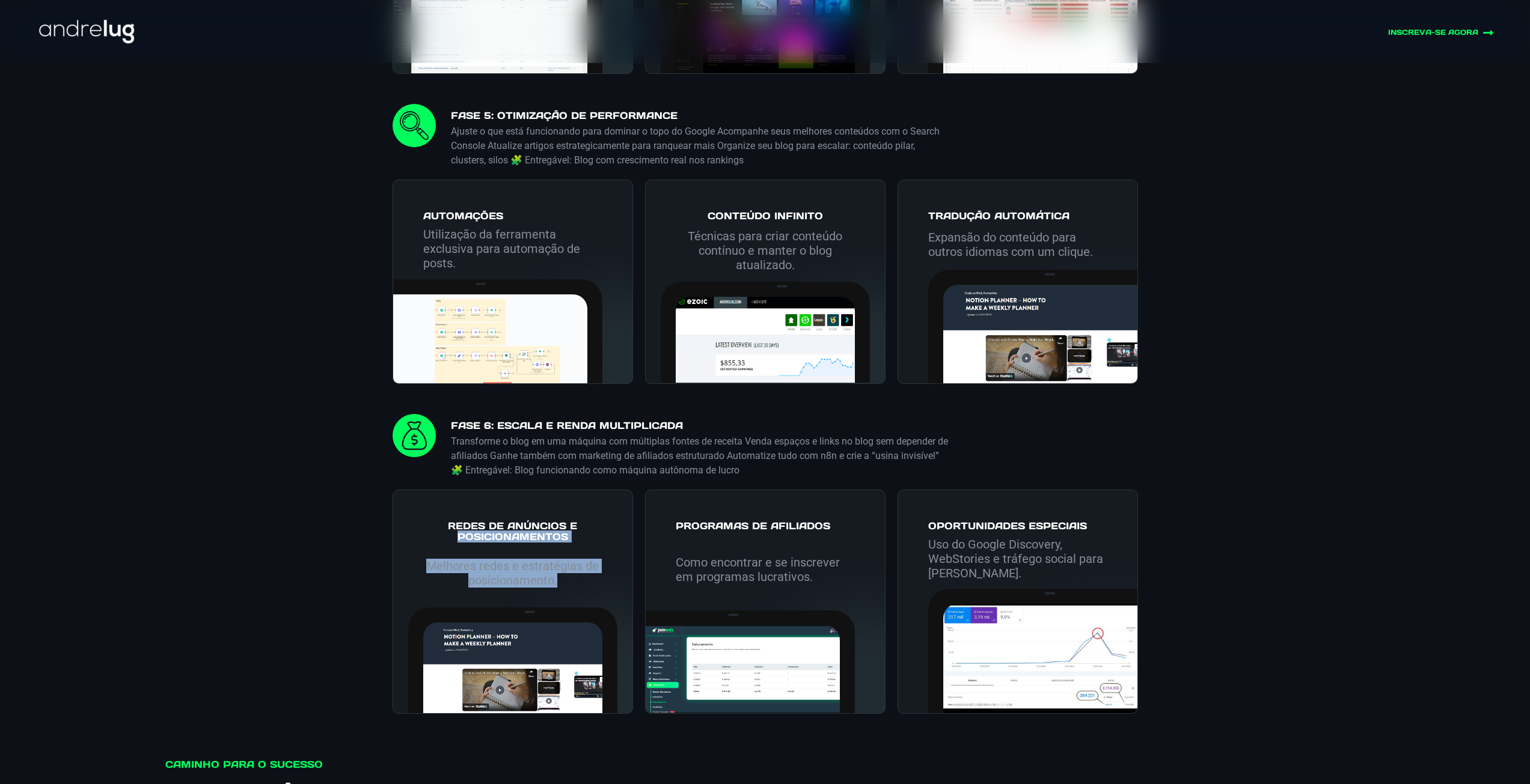
click at [913, 539] on div "Oportunidades Especiais Uso do Google Discovery, WebStories e tráfego social pa…" at bounding box center [1018, 602] width 241 height 224
click at [1031, 581] on p "Uso do Google Discovery, WebStories e tráfego social para [PERSON_NAME]." at bounding box center [1017, 558] width 179 height 43
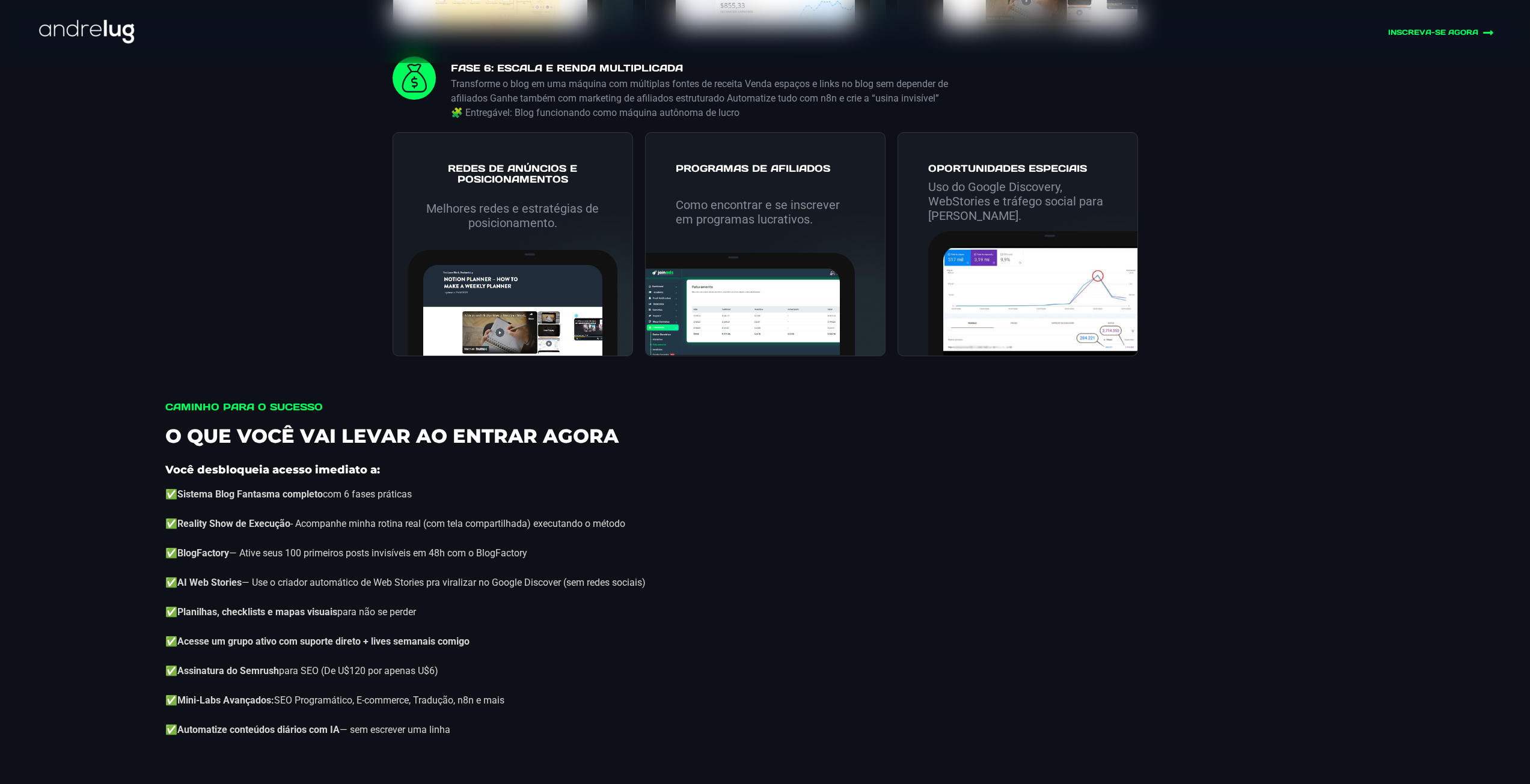
scroll to position [3666, 0]
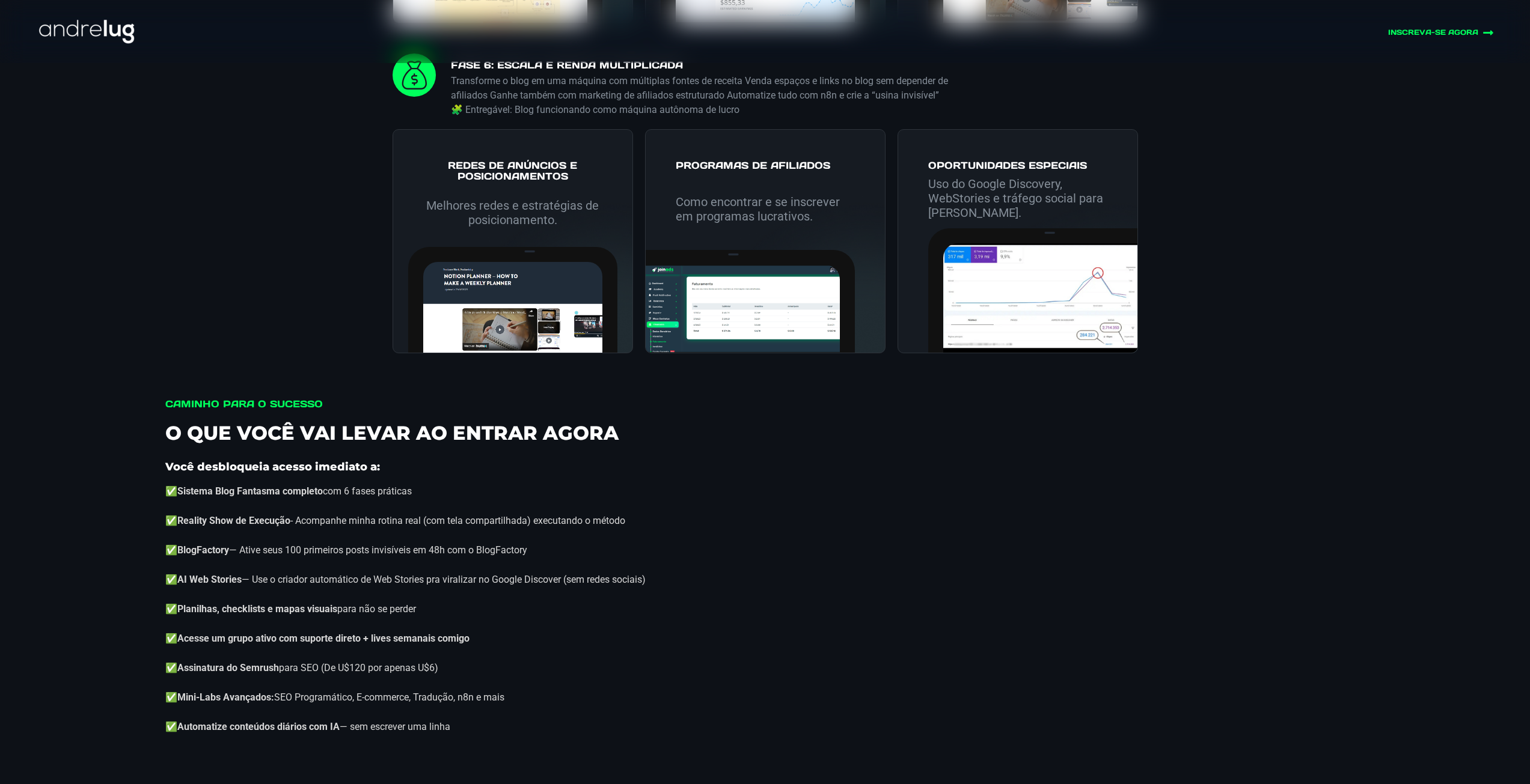
drag, startPoint x: 479, startPoint y: 534, endPoint x: 625, endPoint y: 535, distance: 146.0
click at [648, 526] on div "Você desbloqueia acesso imediato a: ✅Sistema Blog Fantasma completo com 6 fases…" at bounding box center [765, 601] width 1200 height 295
click at [245, 558] on p "✅BlogFactory — Ative seus 100 primeiros posts invisíveis em 48h com o BlogFacto…" at bounding box center [765, 550] width 1200 height 14
drag, startPoint x: 245, startPoint y: 564, endPoint x: 347, endPoint y: 566, distance: 102.0
click at [373, 558] on p "✅BlogFactory — Ative seus 100 primeiros posts invisíveis em 48h com o BlogFacto…" at bounding box center [765, 550] width 1200 height 14
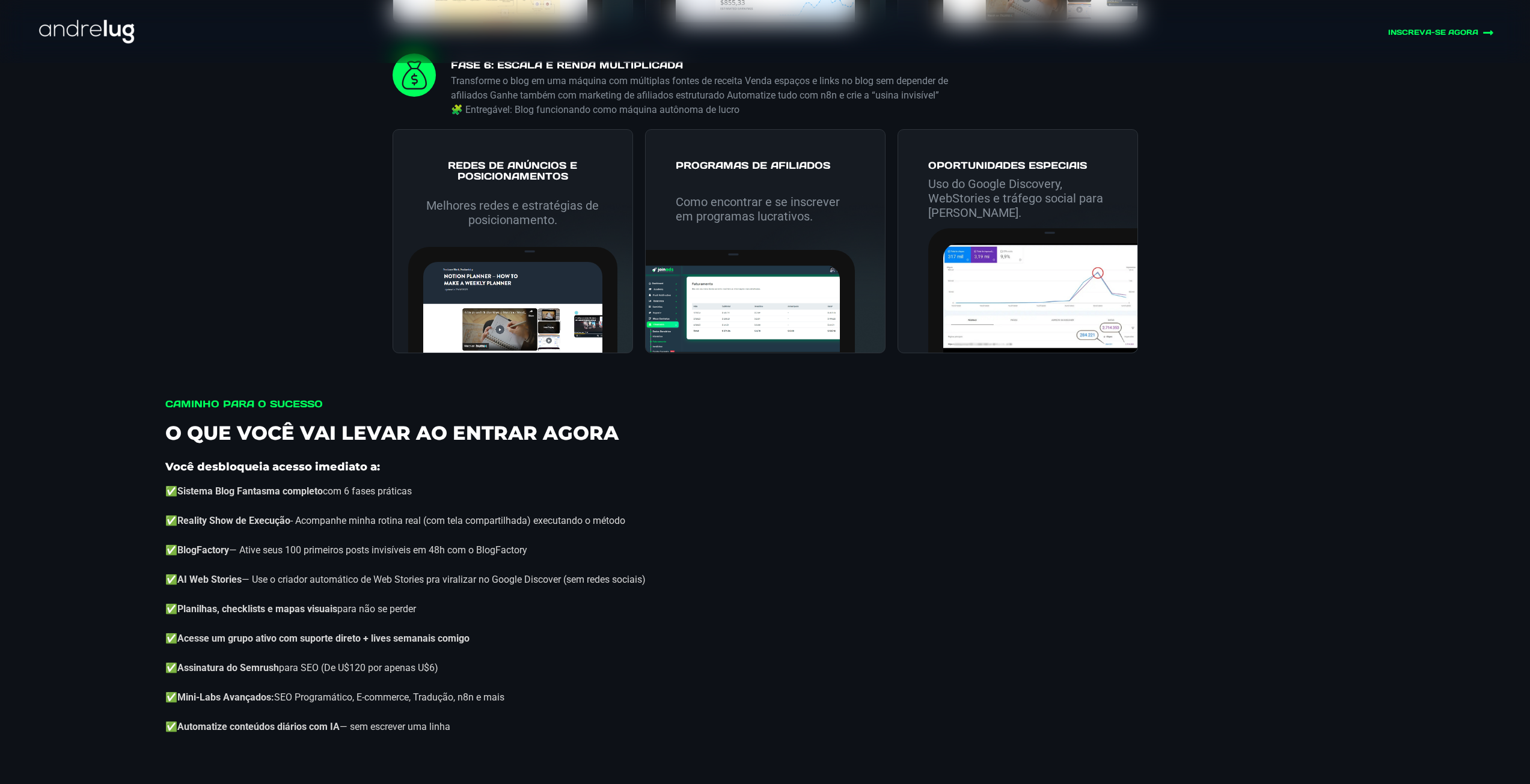
click at [262, 587] on p "✅AI Web Stories — Use o criador automático de Web Stories pra viralizar no Goog…" at bounding box center [765, 580] width 1200 height 14
drag, startPoint x: 262, startPoint y: 589, endPoint x: 222, endPoint y: 594, distance: 40.3
click at [261, 587] on p "✅AI Web Stories — Use o criador automático de Web Stories pra viralizar no Goog…" at bounding box center [765, 580] width 1200 height 14
click at [178, 585] on strong "✅AI Web Stories" at bounding box center [203, 580] width 76 height 11
drag, startPoint x: 178, startPoint y: 594, endPoint x: 222, endPoint y: 594, distance: 44.0
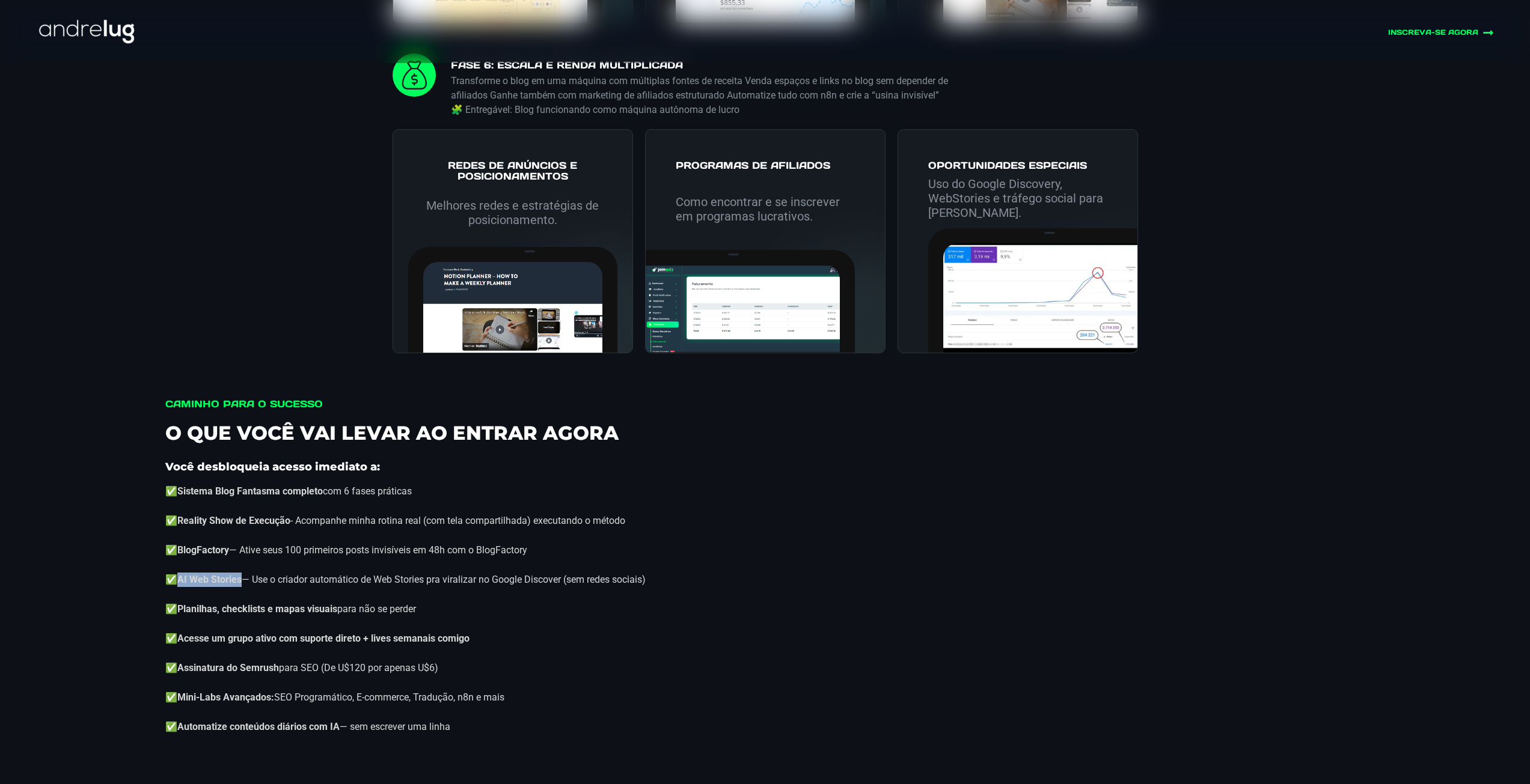
click at [222, 585] on strong "✅AI Web Stories" at bounding box center [203, 580] width 76 height 11
click at [199, 674] on strong "✅Assinatura do Semrush" at bounding box center [222, 668] width 114 height 11
drag, startPoint x: 199, startPoint y: 684, endPoint x: 258, endPoint y: 680, distance: 59.1
click at [258, 674] on strong "✅Assinatura do Semrush" at bounding box center [222, 668] width 114 height 11
drag, startPoint x: 453, startPoint y: 683, endPoint x: 288, endPoint y: 695, distance: 165.4
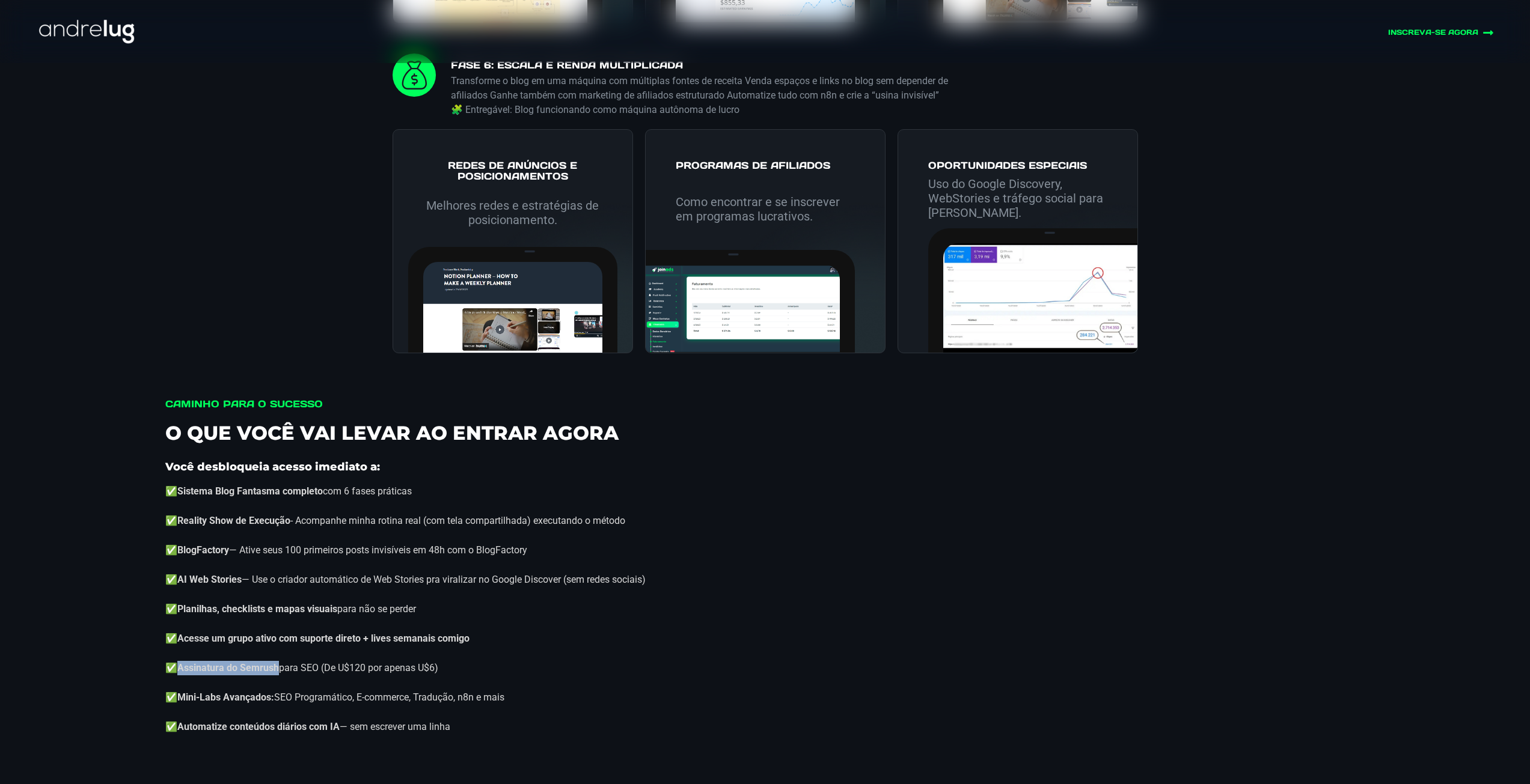
click at [290, 695] on div "Você desbloqueia acesso imediato a: ✅Sistema Blog Fantasma completo com 6 fases…" at bounding box center [765, 601] width 1200 height 295
click at [215, 644] on strong "✅Acesse um grupo ativo com suporte direto + lives semanais comigo" at bounding box center [317, 639] width 304 height 11
click at [190, 732] on strong "✅Automatize conteúdos diários com IA" at bounding box center [252, 727] width 174 height 11
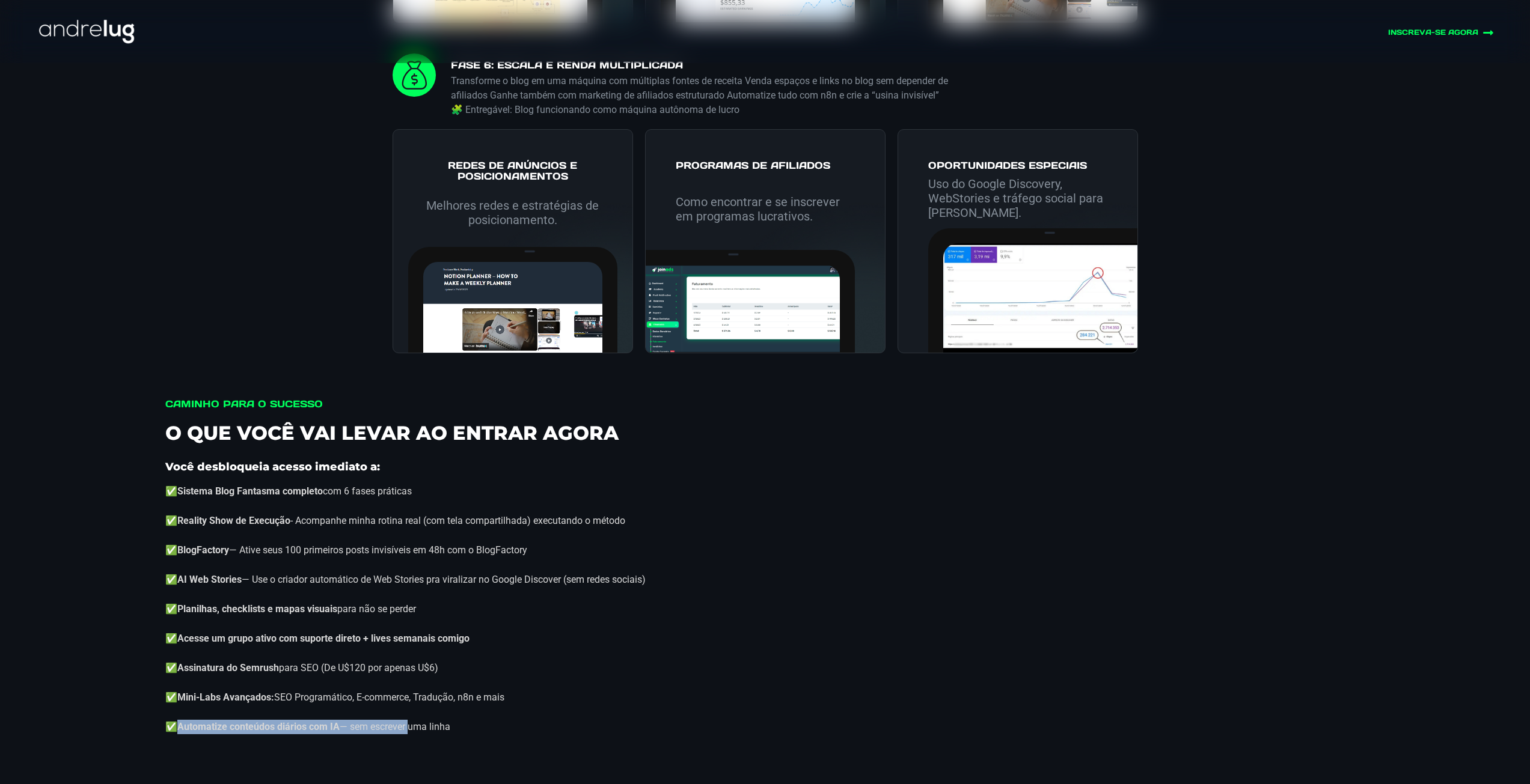
drag, startPoint x: 190, startPoint y: 744, endPoint x: 433, endPoint y: 736, distance: 243.1
click at [394, 735] on p "✅Automatize conteúdos diários com IA — sem escrever uma linha" at bounding box center [765, 727] width 1200 height 14
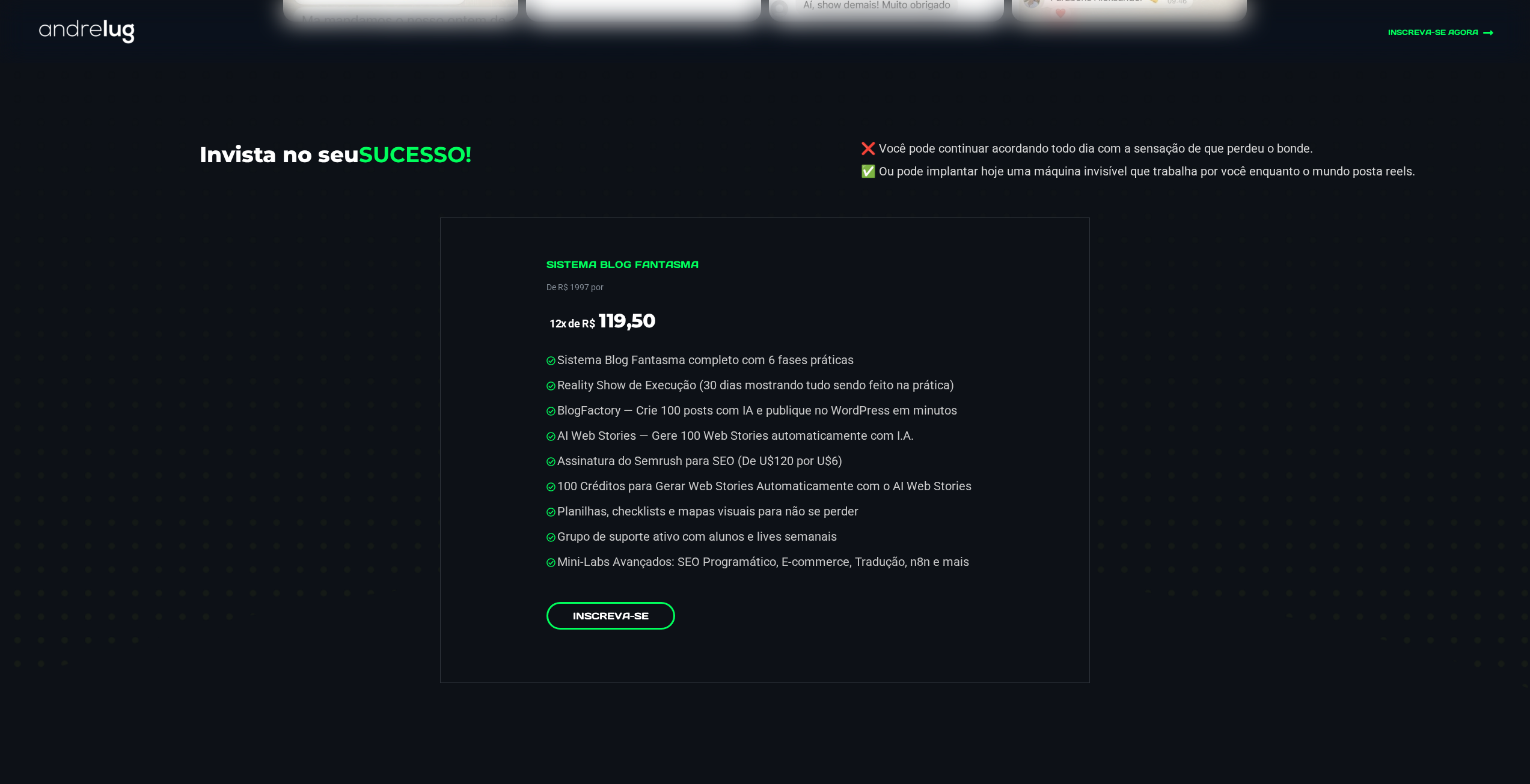
scroll to position [6190, 0]
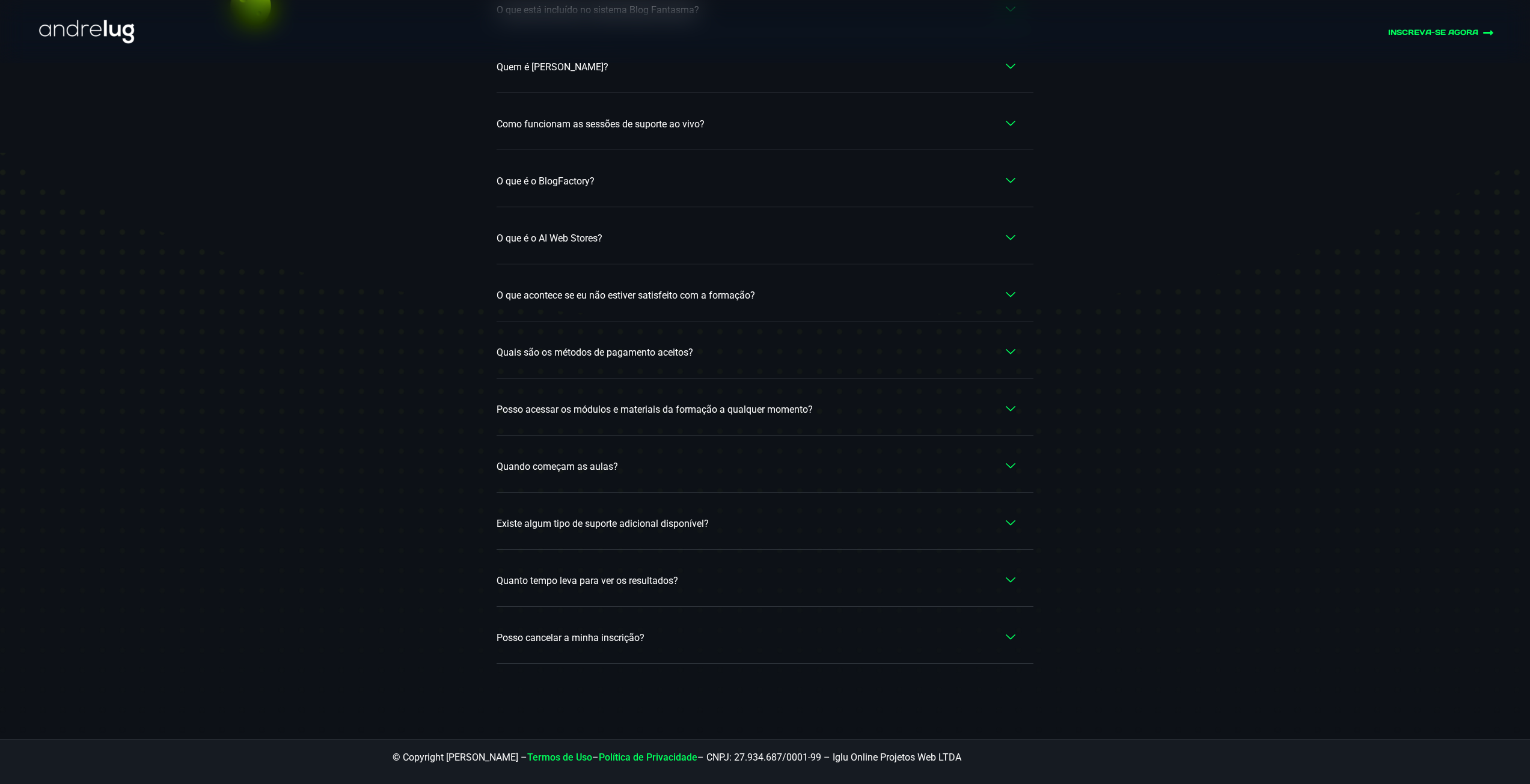
drag, startPoint x: 709, startPoint y: 248, endPoint x: 708, endPoint y: 361, distance: 113.0
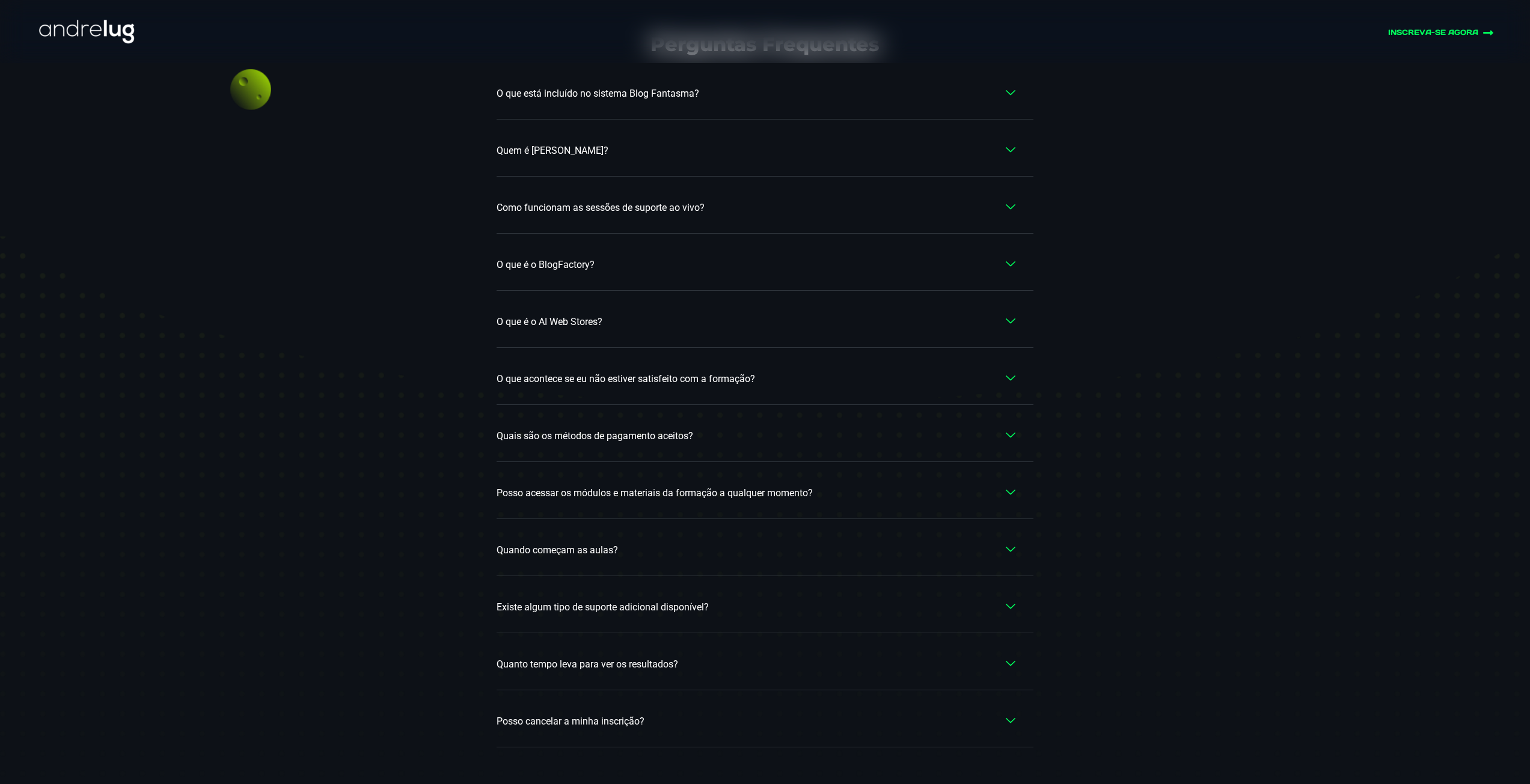
click at [1149, 291] on div "Perguntas Frequentes O que está incluído no sistema Blog Fantasma? Quem é [PERS…" at bounding box center [765, 402] width 1530 height 841
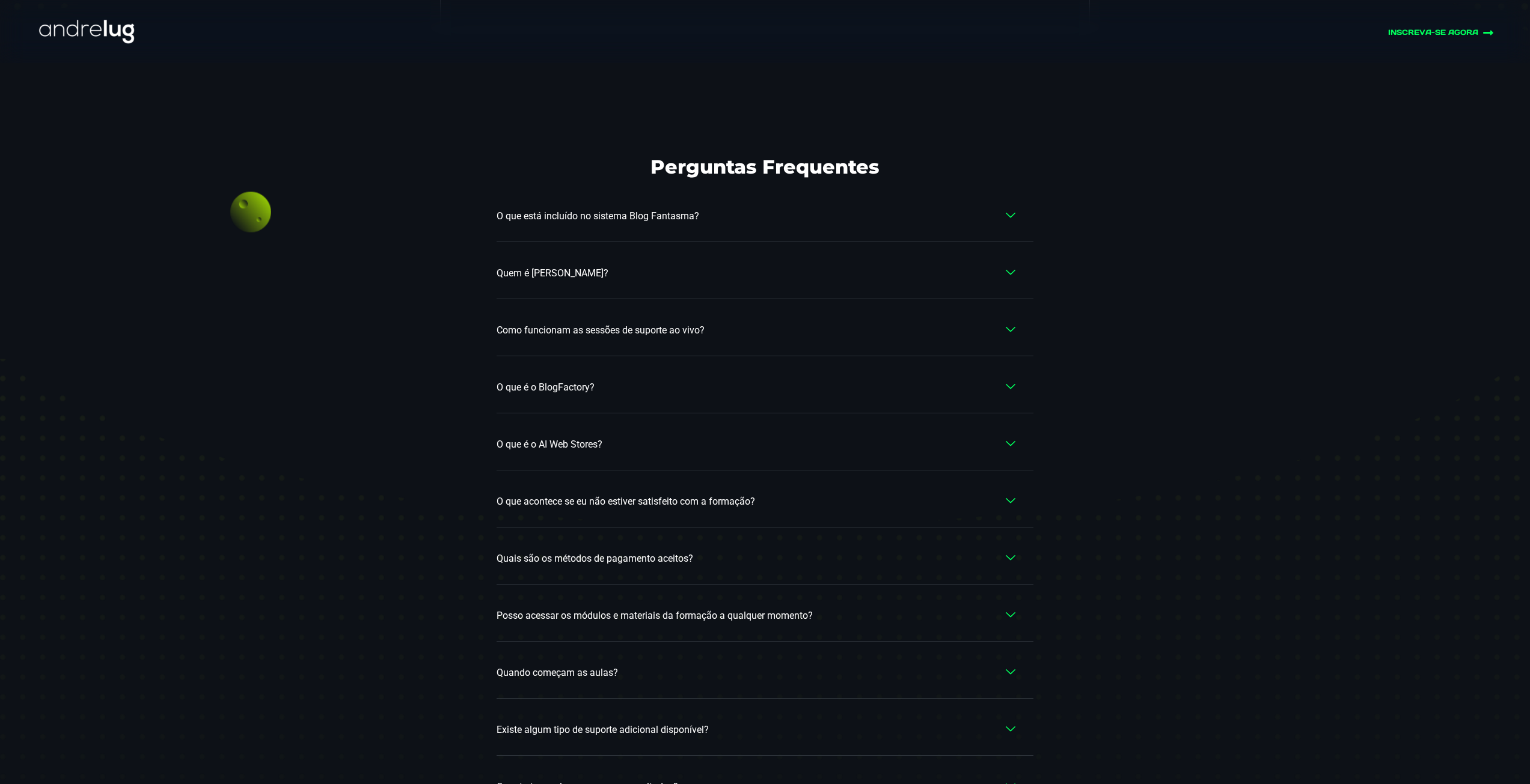
scroll to position [6786, 0]
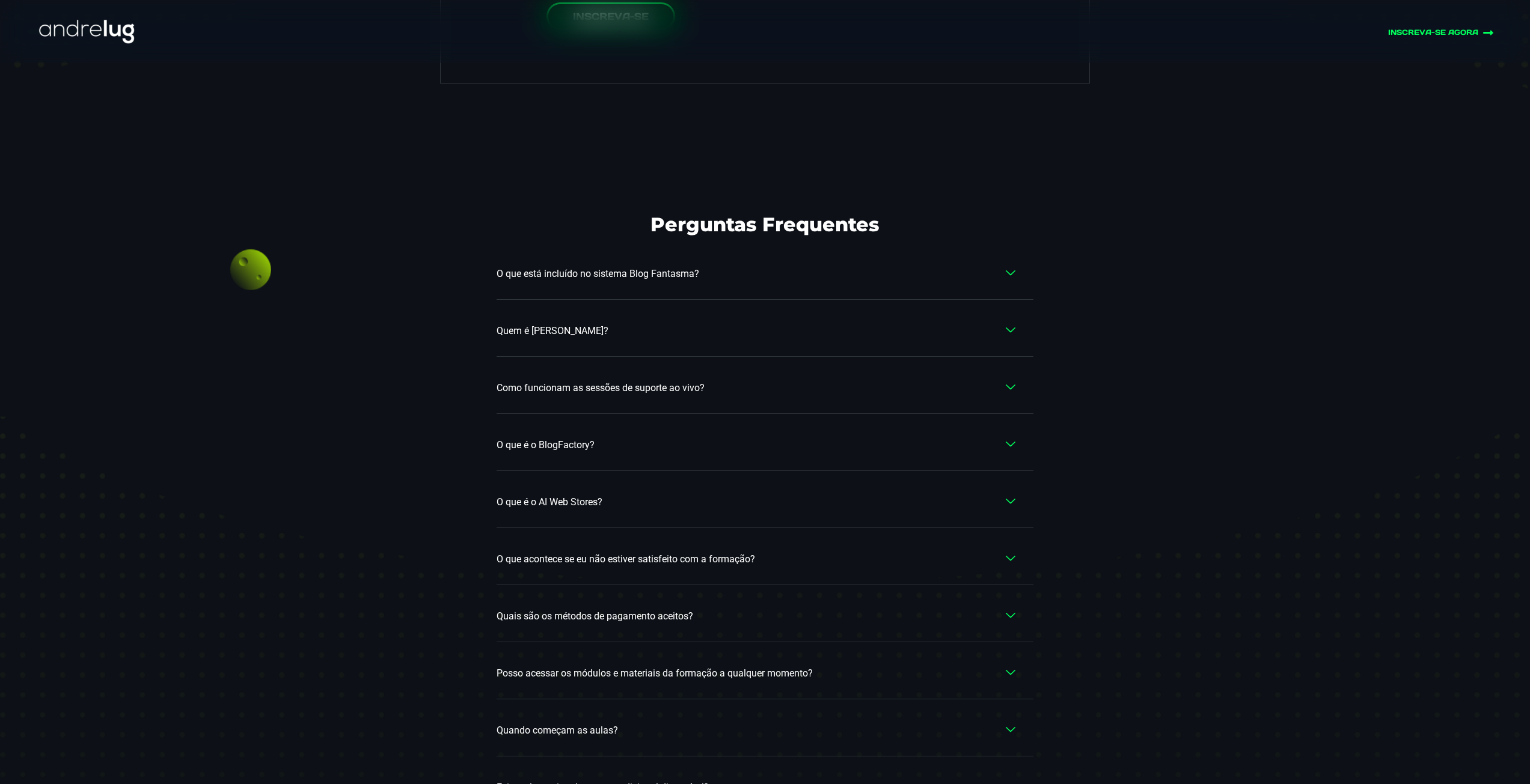
click at [574, 438] on span "O que é o BlogFactory?" at bounding box center [548, 446] width 104 height 14
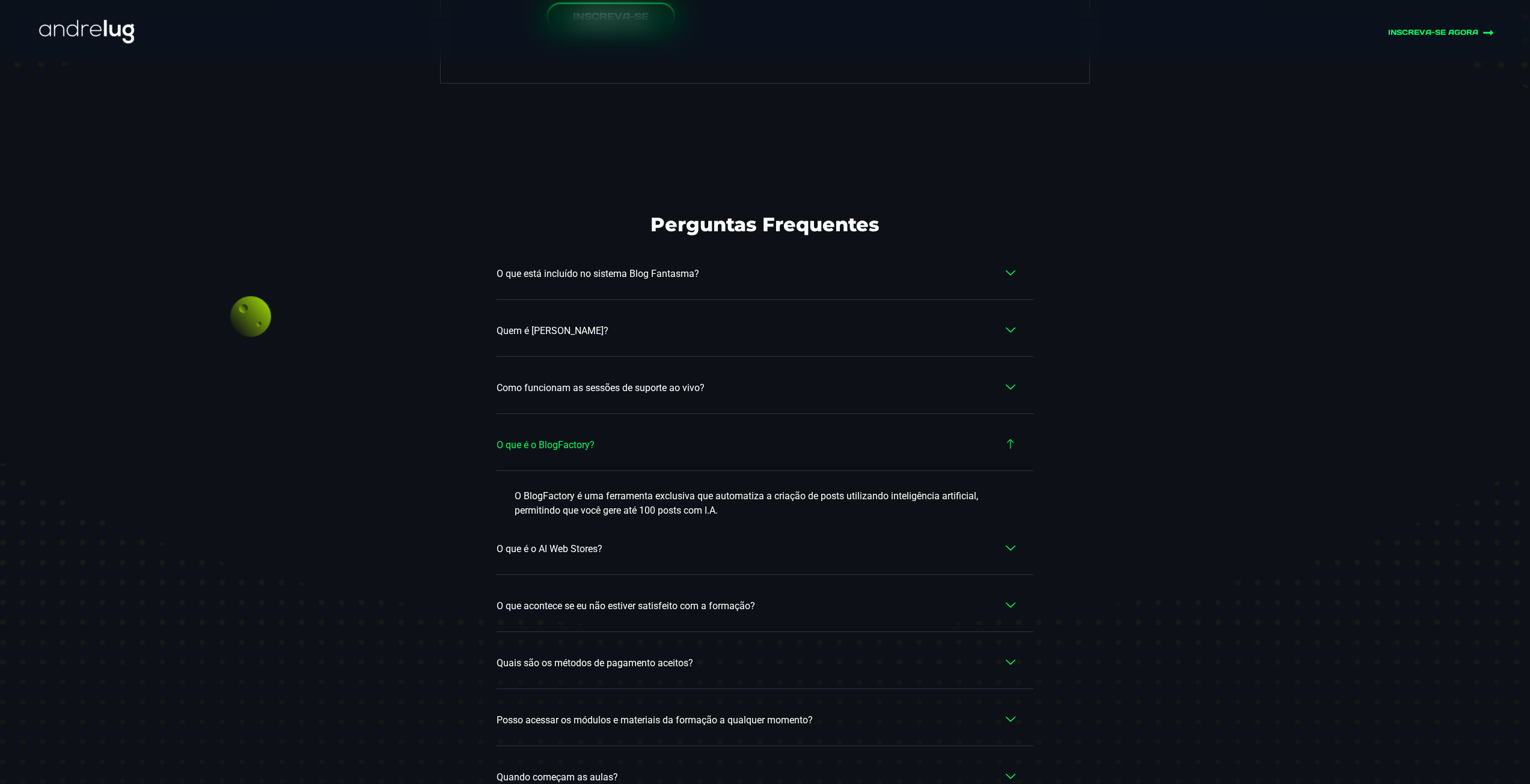
click at [561, 489] on p "O BlogFactory é uma ferramenta exclusiva que automatiza a criação de posts util…" at bounding box center [765, 504] width 500 height 29
drag, startPoint x: 561, startPoint y: 477, endPoint x: 533, endPoint y: 477, distance: 28.0
click at [533, 489] on p "O BlogFactory é uma ferramenta exclusiva que automatiza a criação de posts util…" at bounding box center [765, 504] width 500 height 29
click at [628, 429] on link "O que é o BlogFactory?" at bounding box center [765, 446] width 537 height 51
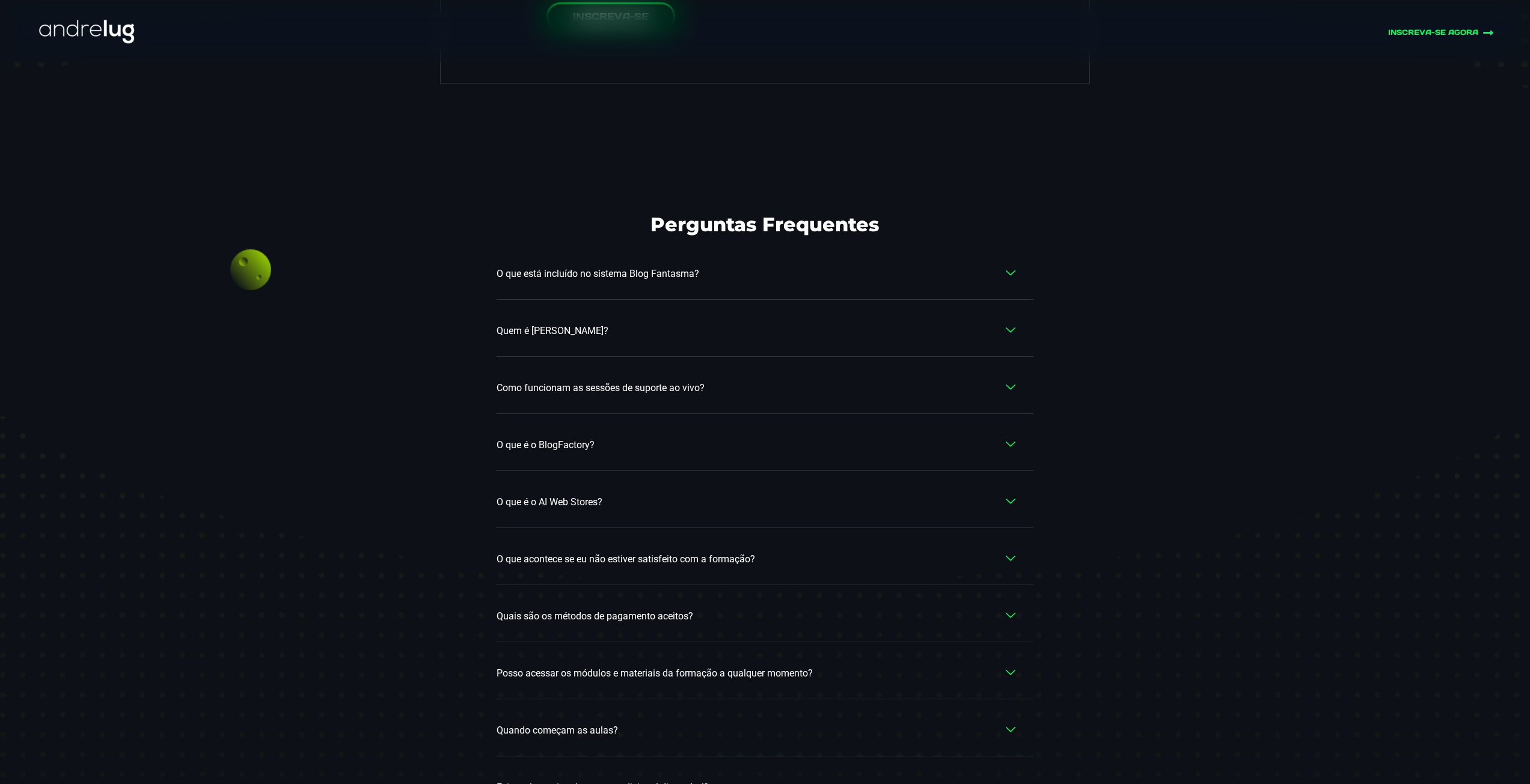
click at [597, 495] on span "O que é o AI Web Stores?" at bounding box center [552, 502] width 112 height 14
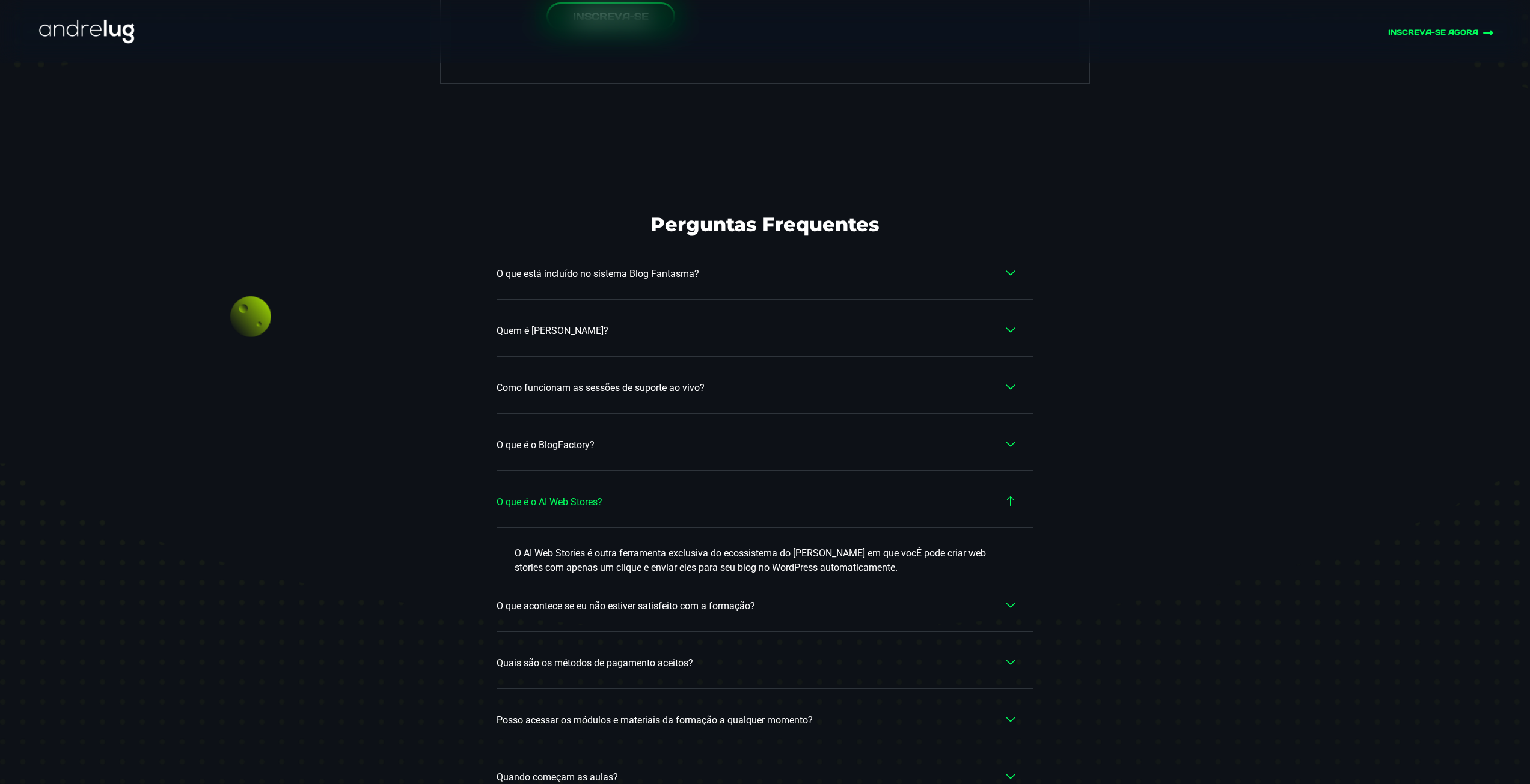
click at [597, 495] on span "O que é o AI Web Stores?" at bounding box center [552, 502] width 112 height 14
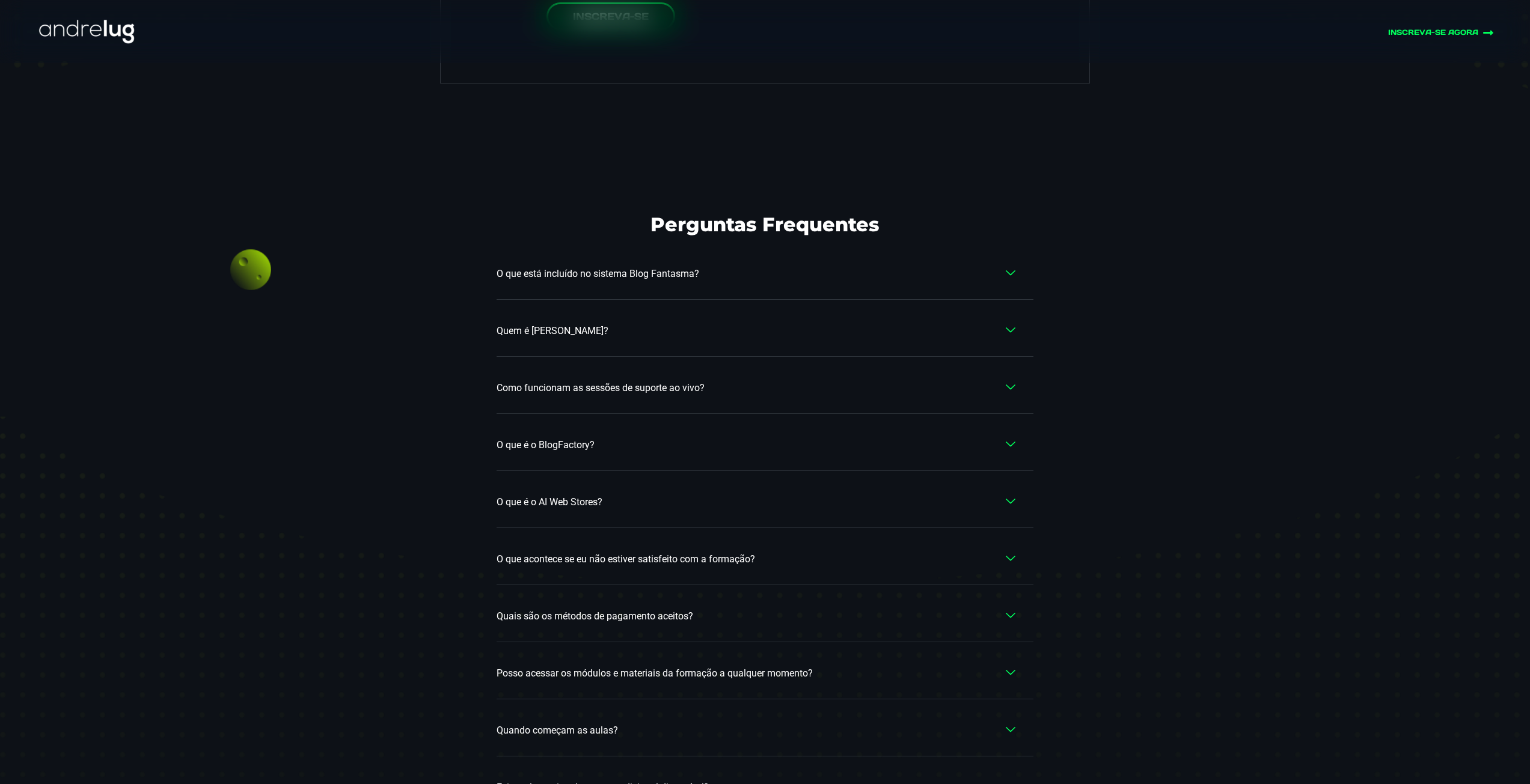
click at [580, 552] on span "O que acontece se eu não estiver satisfeito com a formação?" at bounding box center [628, 559] width 265 height 14
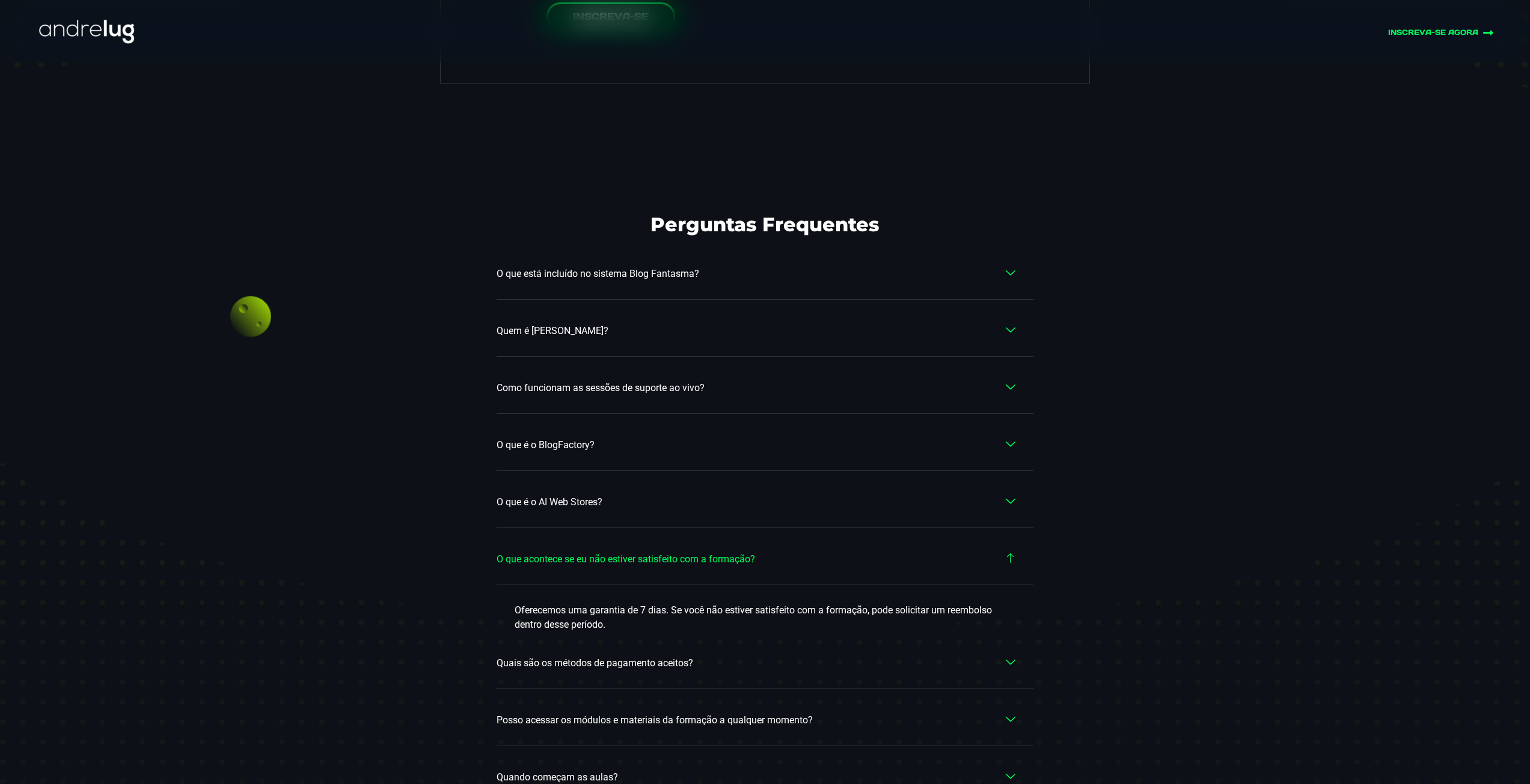
click at [675, 552] on span "O que acontece se eu não estiver satisfeito com a formação?" at bounding box center [628, 559] width 265 height 14
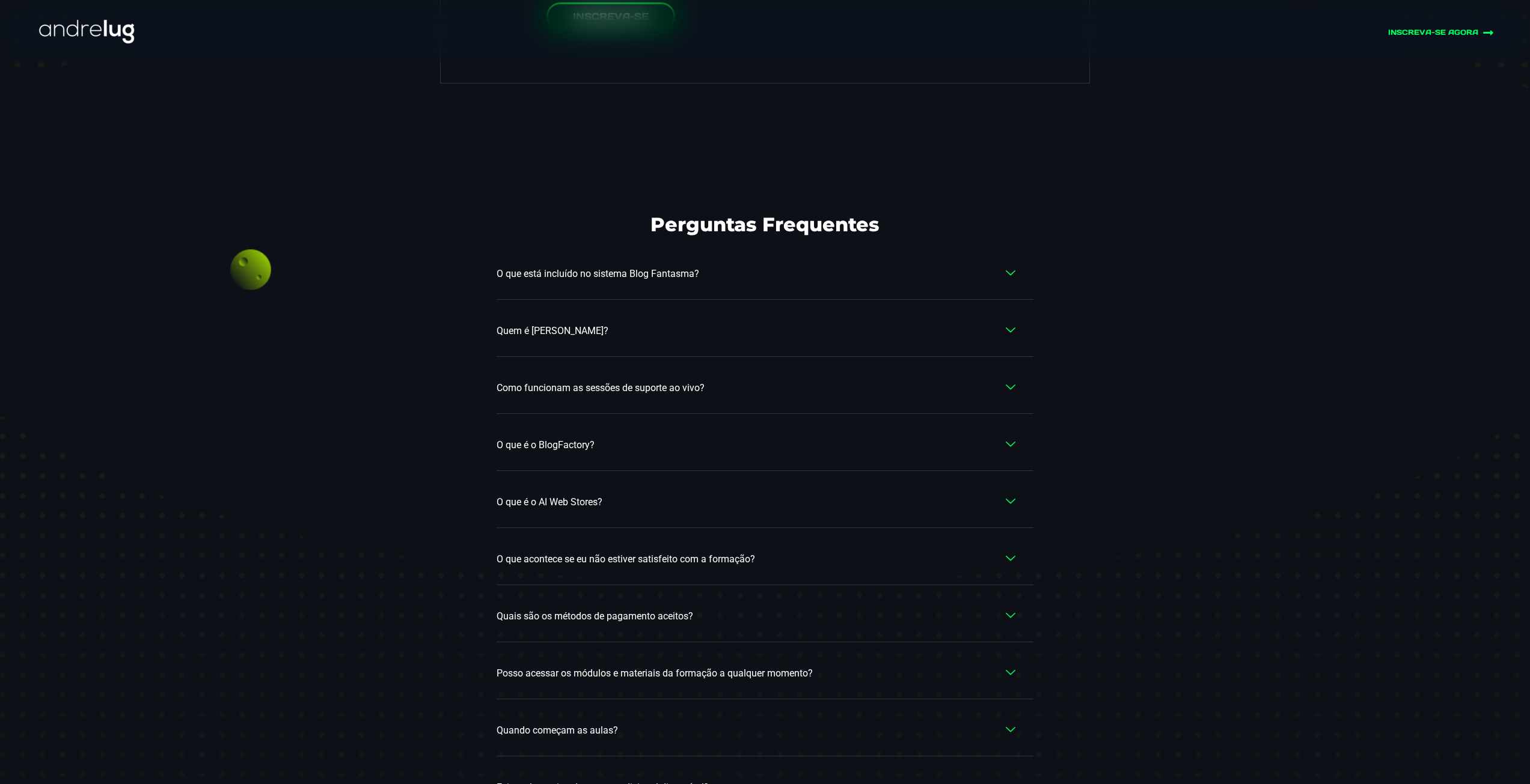
drag, startPoint x: 642, startPoint y: 597, endPoint x: 641, endPoint y: 604, distance: 7.1
click at [642, 609] on span "Quais são os métodos de pagamento aceitos?" at bounding box center [597, 616] width 203 height 14
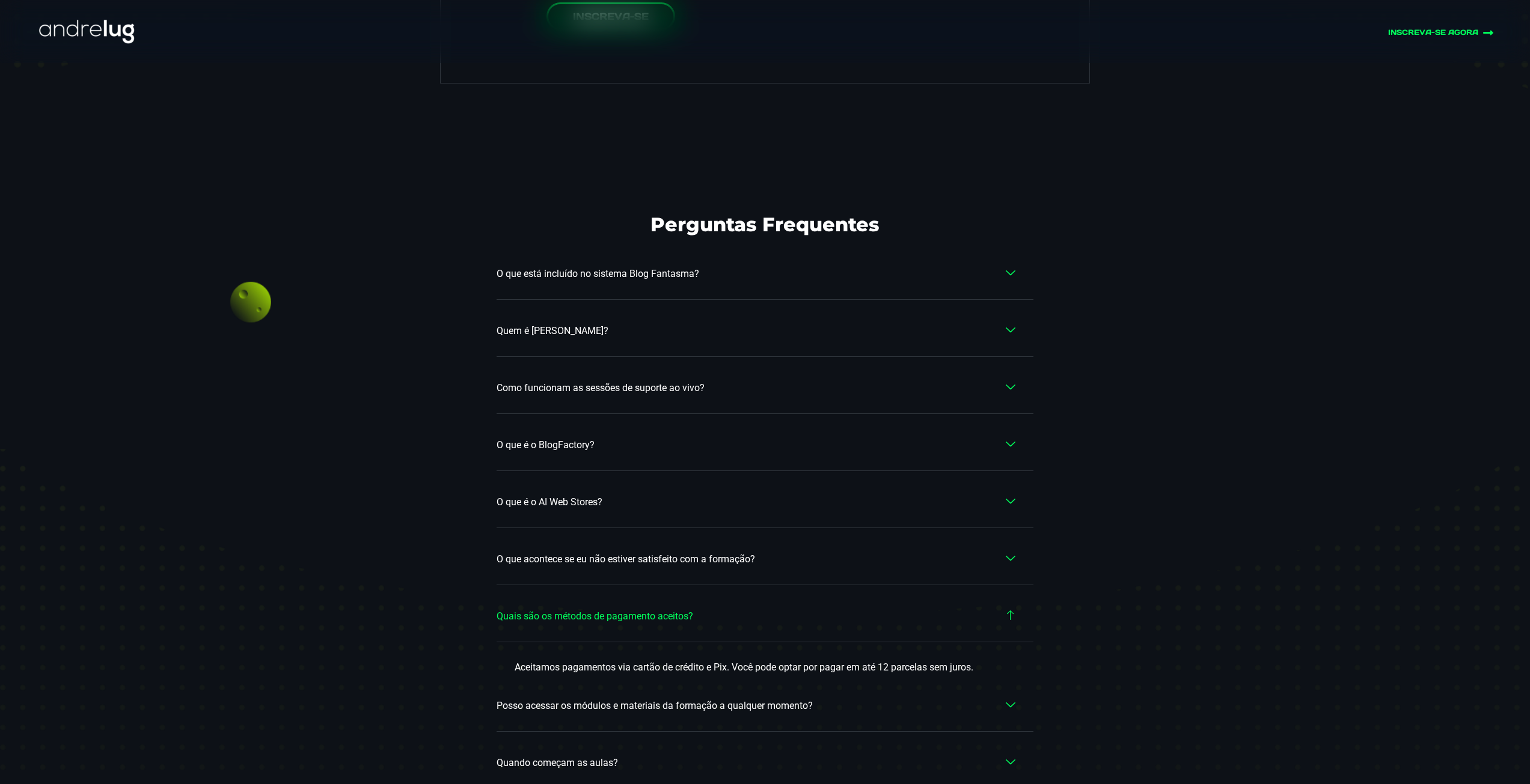
click at [653, 609] on span "Quais são os métodos de pagamento aceitos?" at bounding box center [597, 616] width 203 height 14
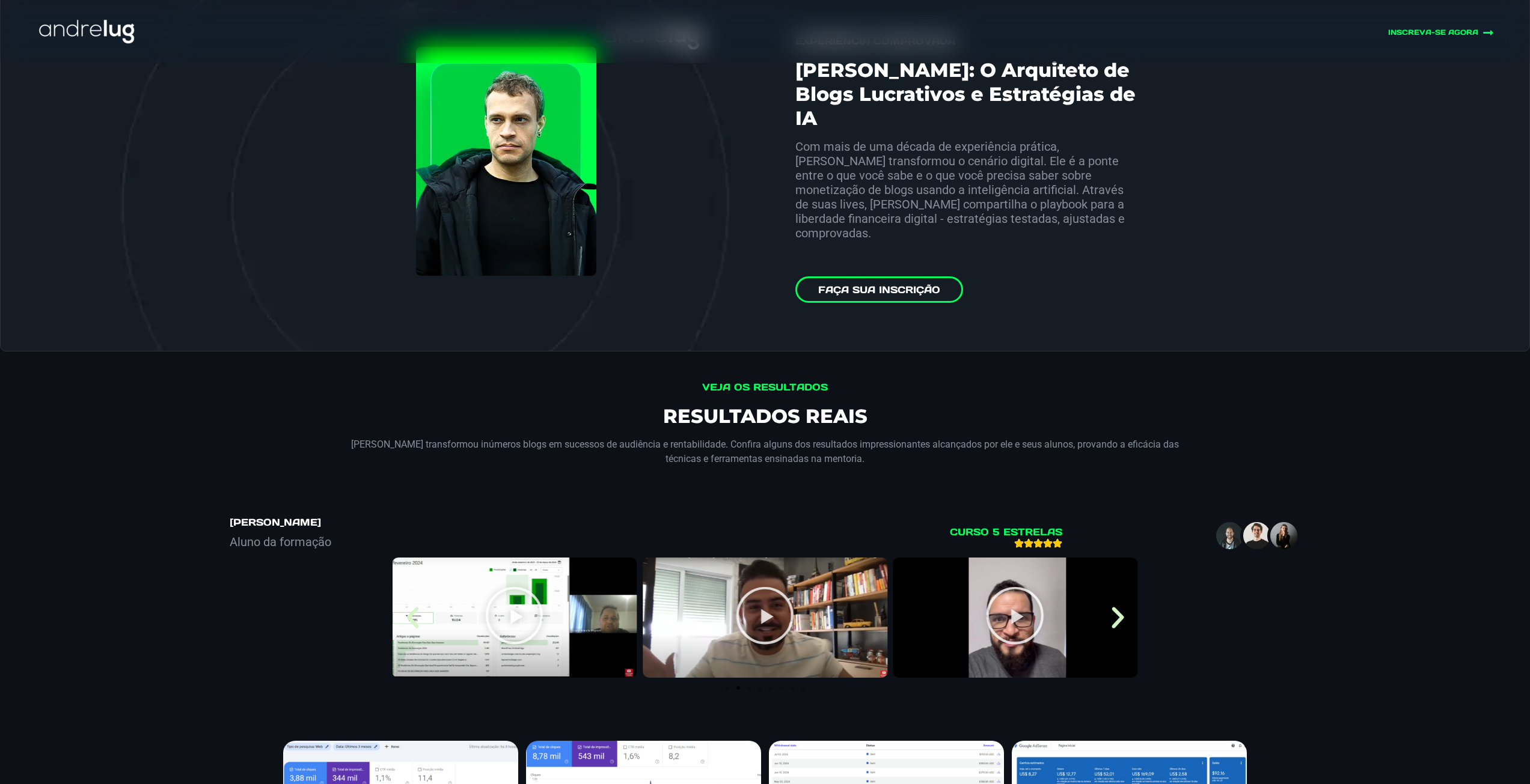
scroll to position [0, 0]
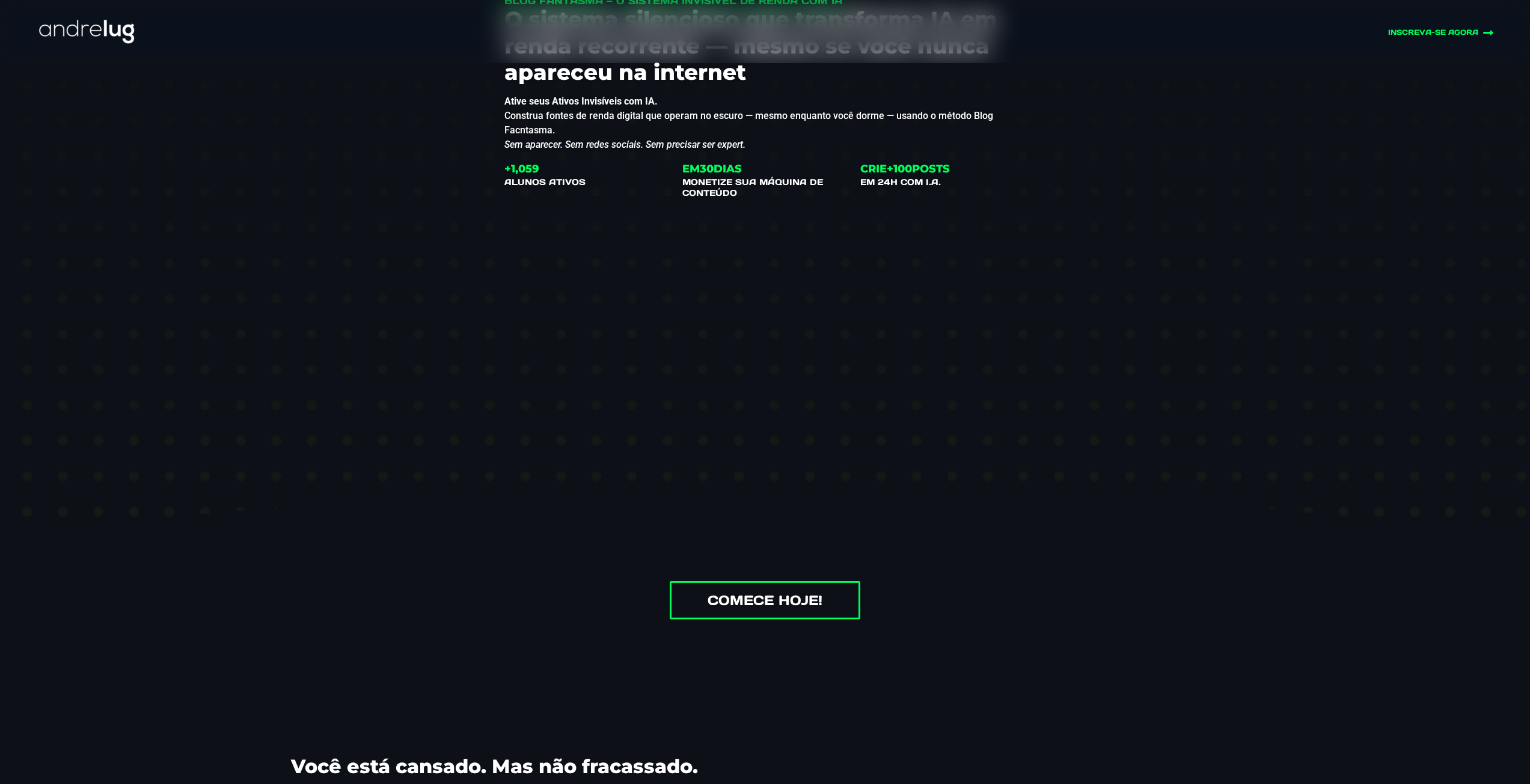
drag, startPoint x: 1091, startPoint y: 675, endPoint x: 1236, endPoint y: 0, distance: 690.4
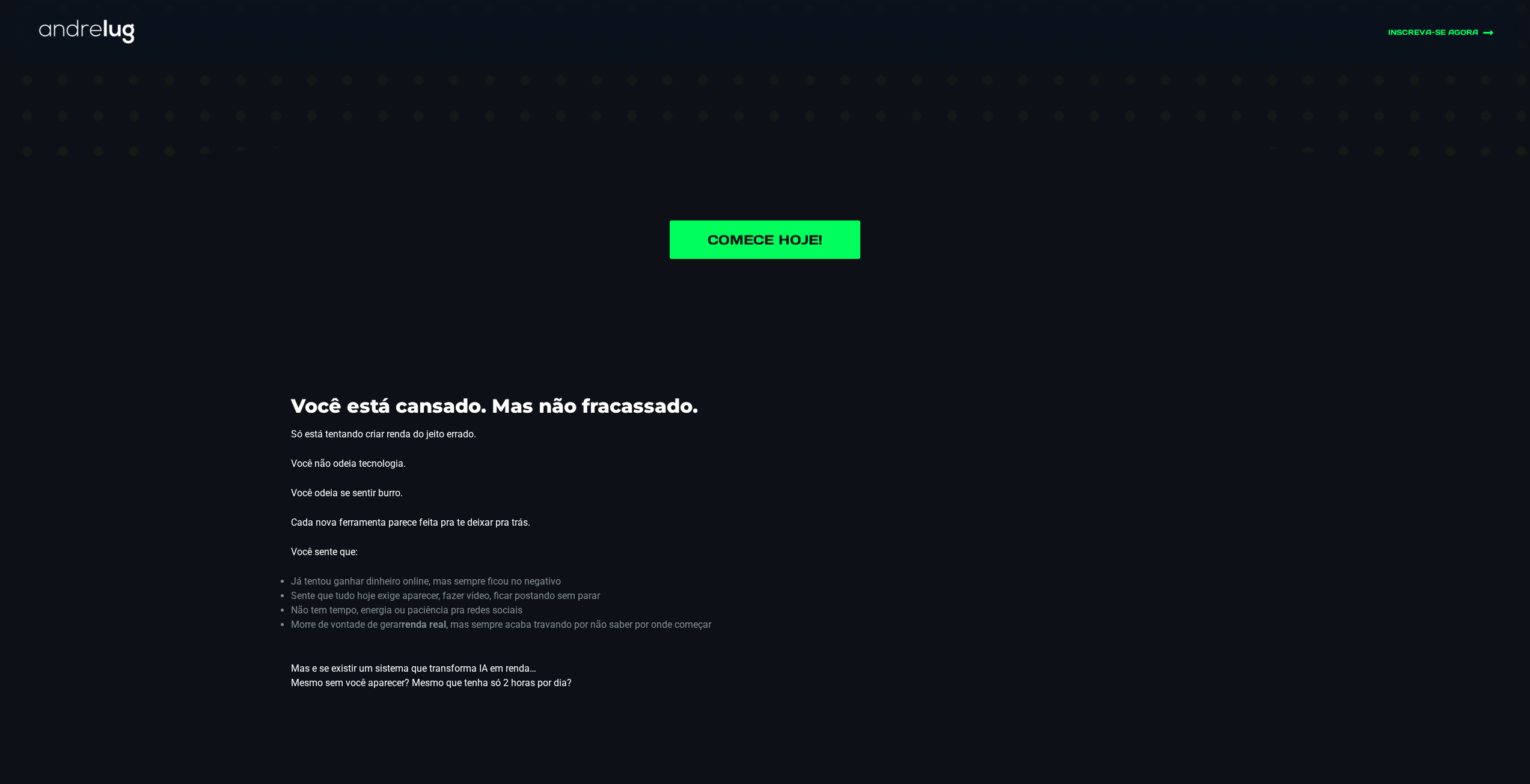
click at [783, 228] on link "Comece Hoje!" at bounding box center [765, 240] width 191 height 38
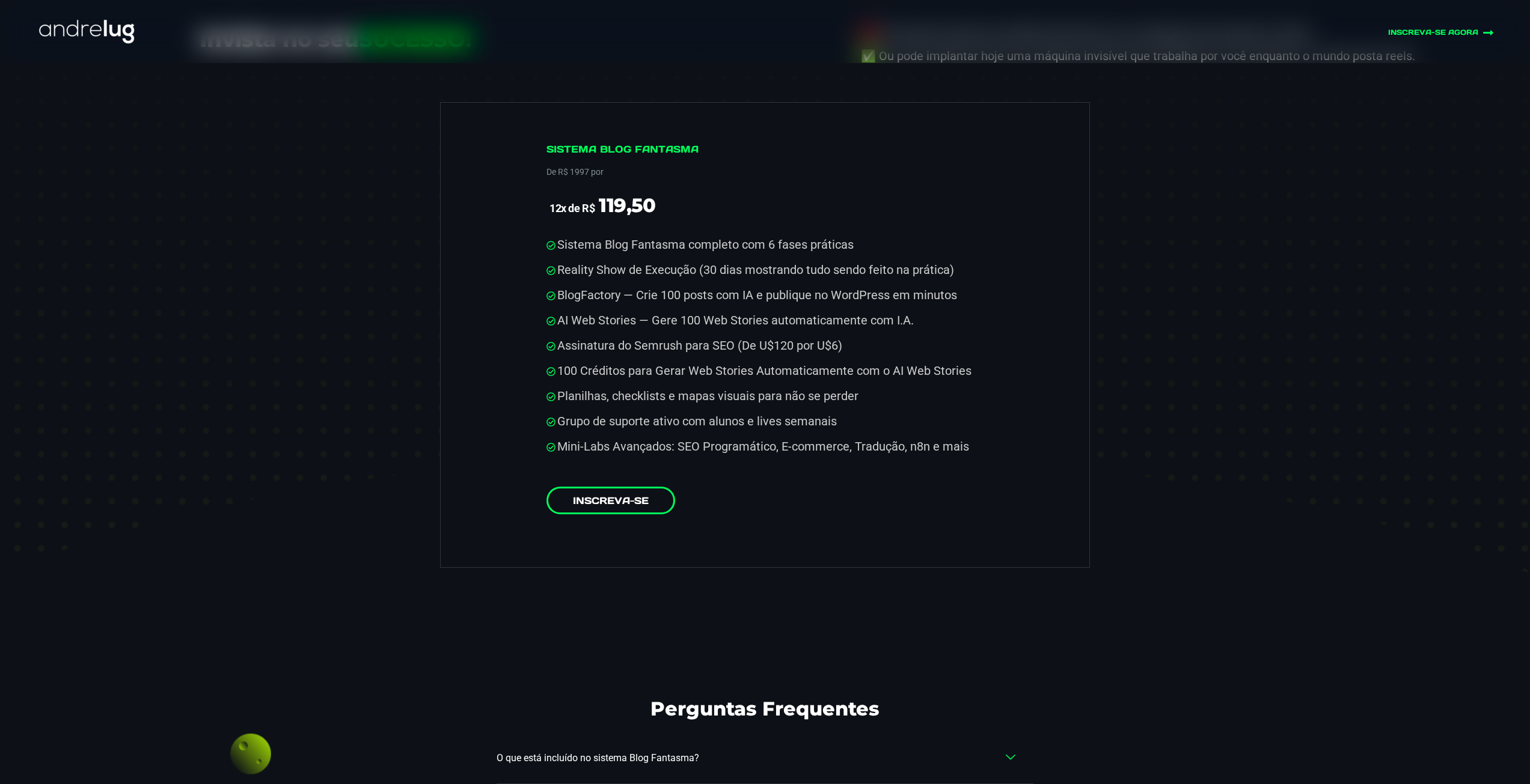
scroll to position [6303, 0]
click at [639, 485] on link "Inscreva-se" at bounding box center [611, 499] width 129 height 28
